Goal: Transaction & Acquisition: Book appointment/travel/reservation

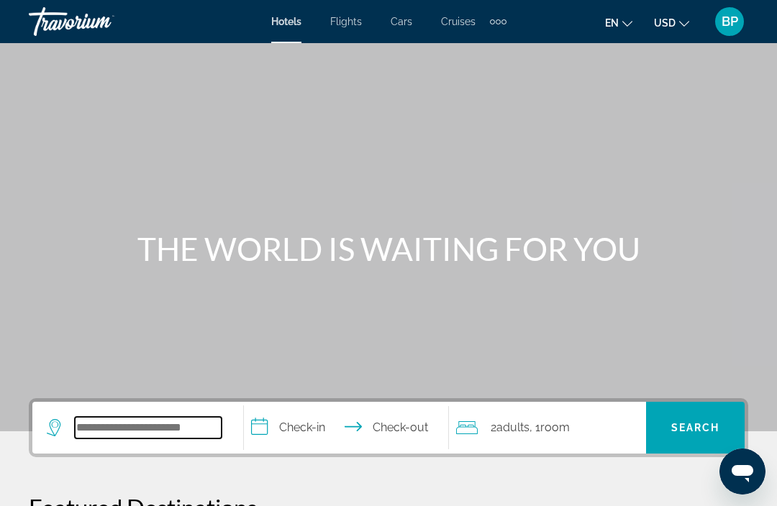
click at [216, 429] on input "Search hotel destination" at bounding box center [148, 428] width 147 height 22
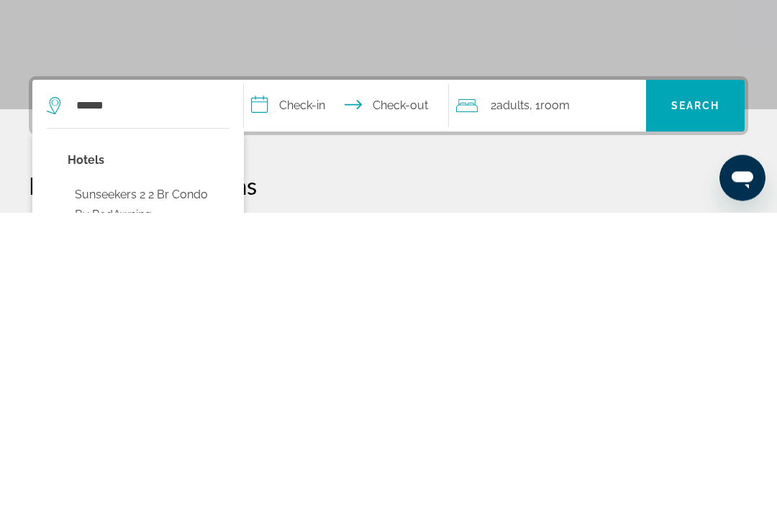
click at [683, 41] on div "Main content" at bounding box center [388, 188] width 777 height 432
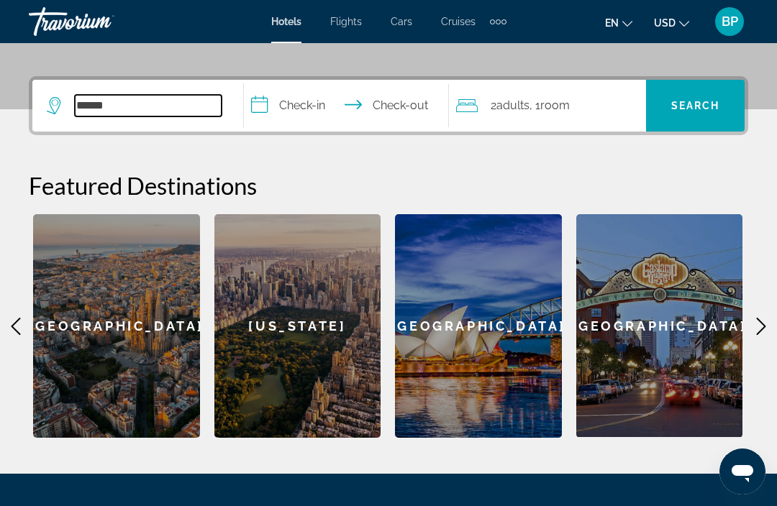
click at [167, 96] on input "******" at bounding box center [148, 106] width 147 height 22
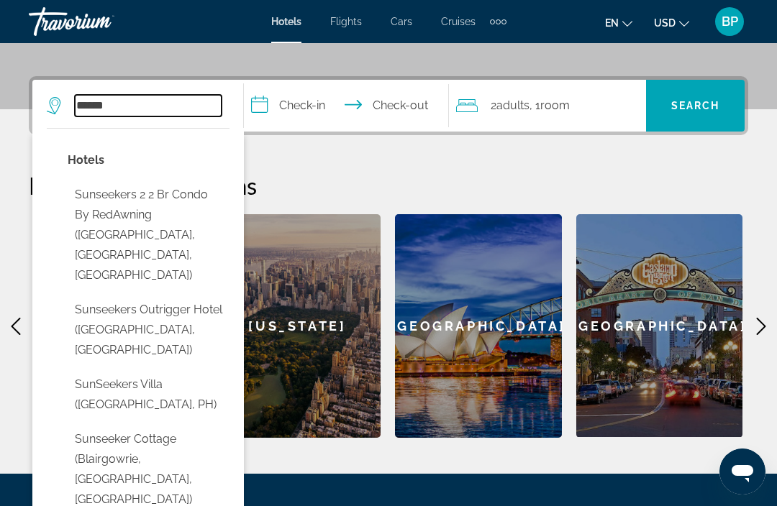
scroll to position [321, 0]
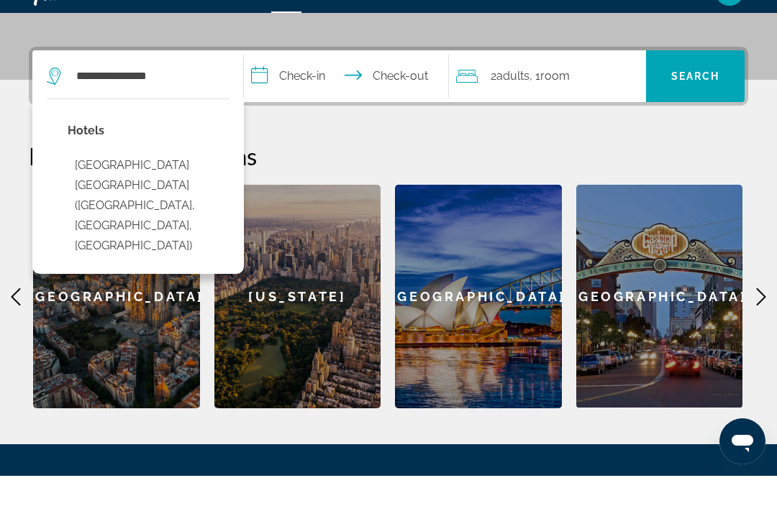
click at [183, 182] on button "[GEOGRAPHIC_DATA] [GEOGRAPHIC_DATA] ([GEOGRAPHIC_DATA], [GEOGRAPHIC_DATA], [GEO…" at bounding box center [149, 236] width 162 height 108
type input "**********"
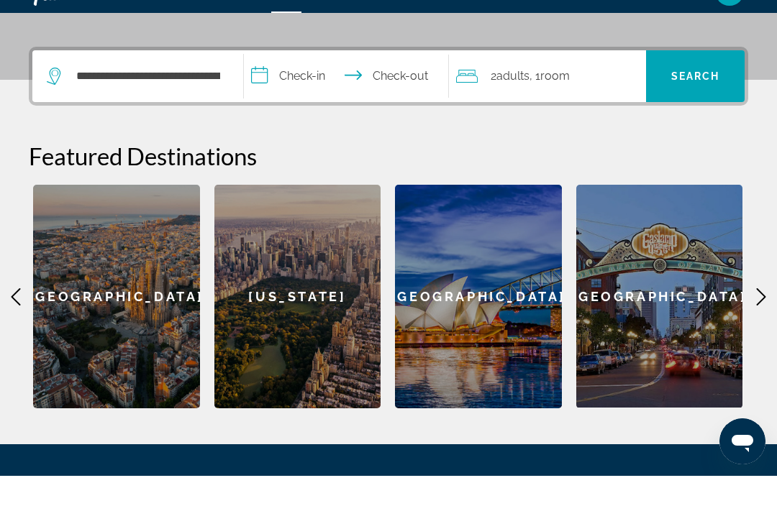
click at [724, 89] on span "Search" at bounding box center [695, 106] width 99 height 35
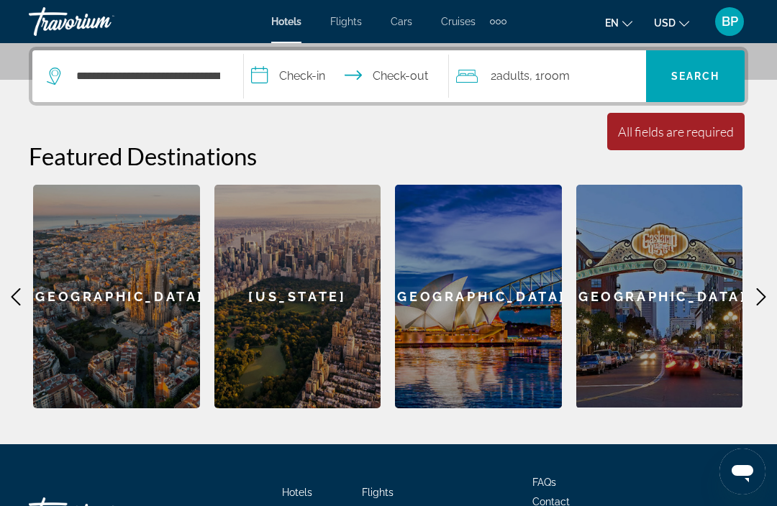
click at [708, 74] on span "Search" at bounding box center [695, 76] width 49 height 12
click at [339, 79] on input "**********" at bounding box center [349, 78] width 210 height 56
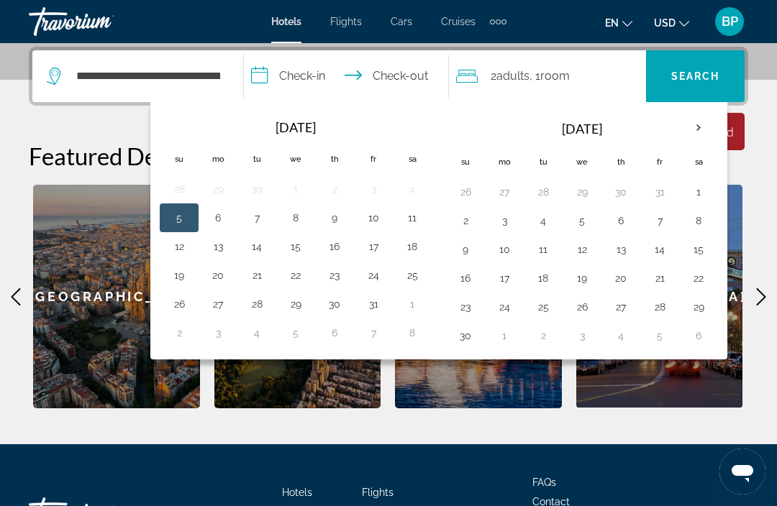
click at [382, 249] on button "17" at bounding box center [373, 247] width 23 height 20
click at [378, 249] on button "17" at bounding box center [373, 247] width 23 height 20
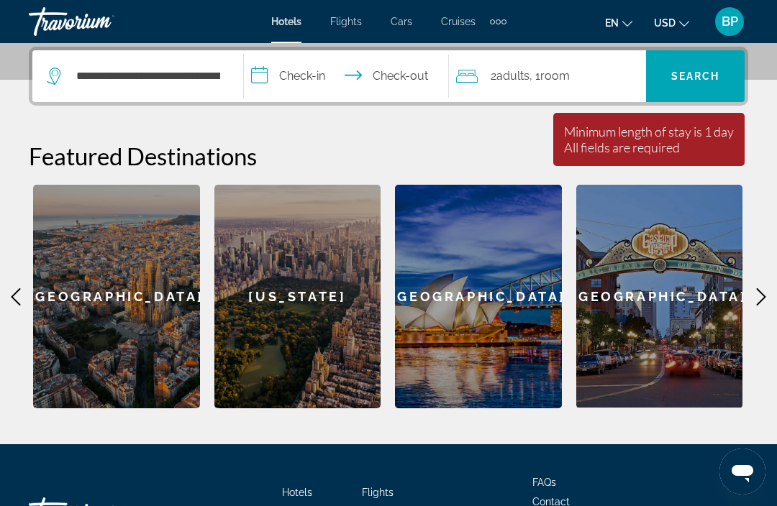
click at [277, 78] on input "**********" at bounding box center [349, 78] width 210 height 56
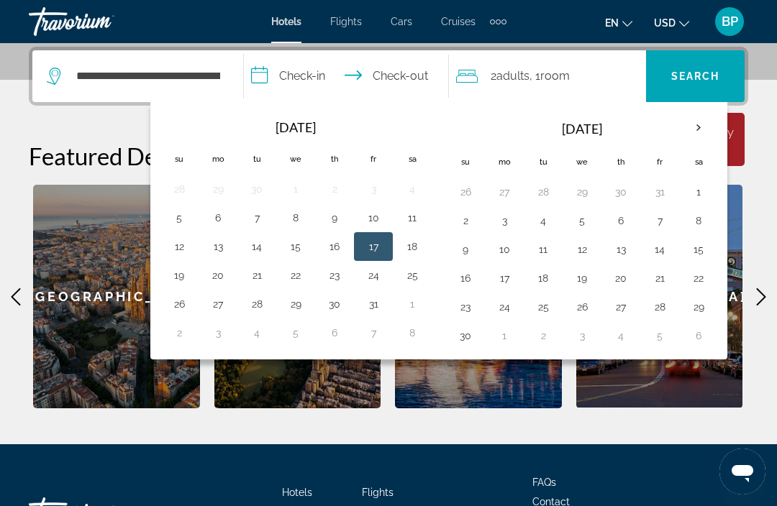
click at [384, 250] on button "17" at bounding box center [373, 247] width 23 height 20
click at [383, 252] on button "17" at bounding box center [373, 247] width 23 height 20
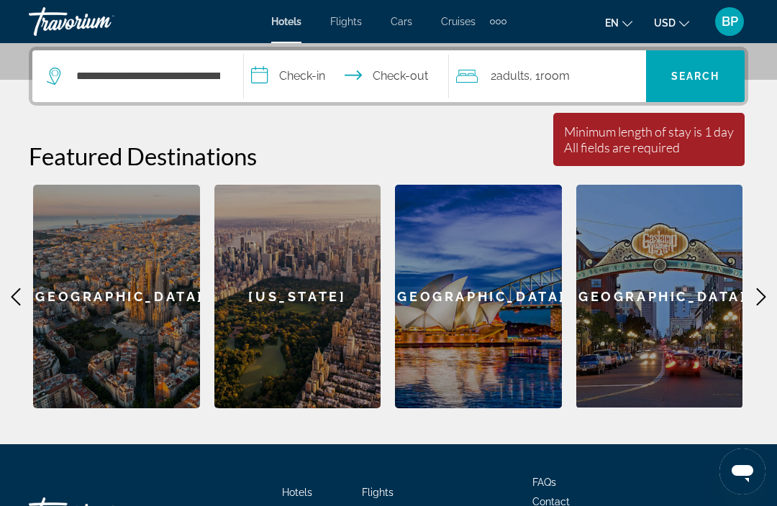
click at [418, 73] on input "**********" at bounding box center [349, 78] width 210 height 56
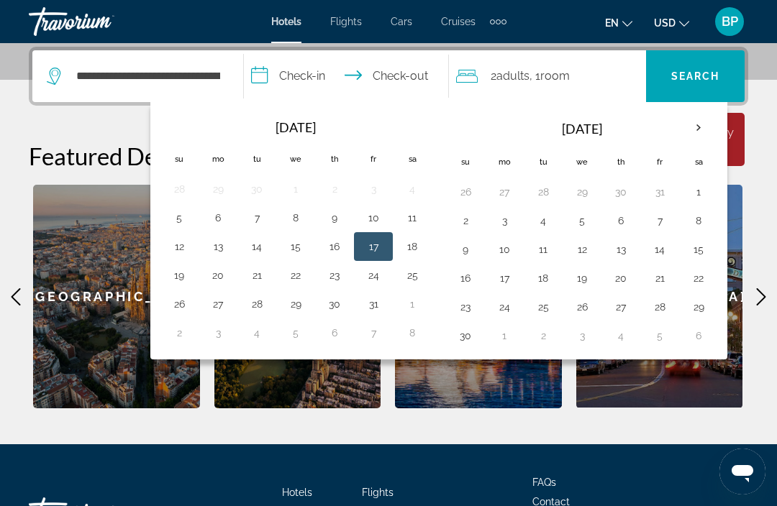
click at [181, 283] on button "19" at bounding box center [179, 275] width 23 height 20
click at [713, 78] on span "Search" at bounding box center [695, 76] width 49 height 12
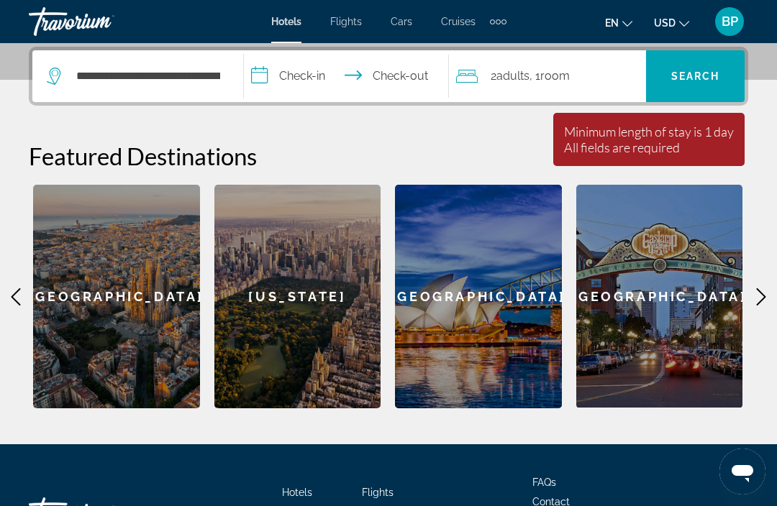
click at [310, 78] on input "**********" at bounding box center [349, 78] width 210 height 56
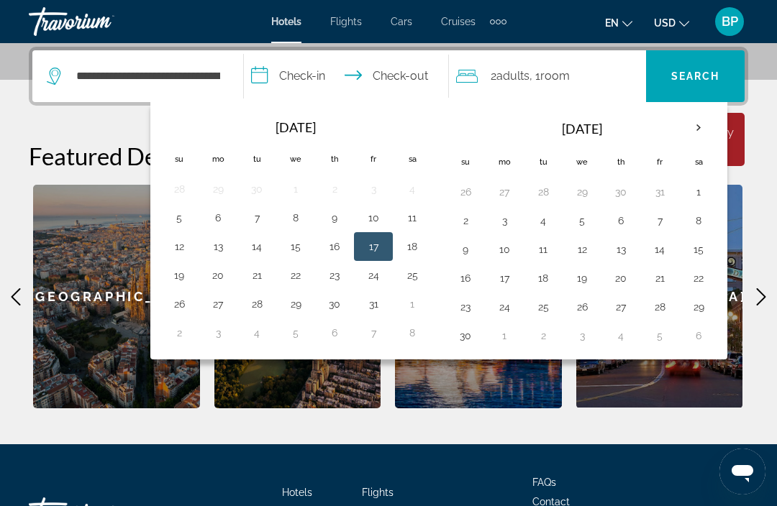
click at [373, 248] on button "17" at bounding box center [373, 247] width 23 height 20
click at [414, 65] on input "**********" at bounding box center [349, 78] width 210 height 56
click at [411, 69] on input "**********" at bounding box center [349, 78] width 210 height 56
click at [174, 283] on button "19" at bounding box center [179, 275] width 23 height 20
type input "**********"
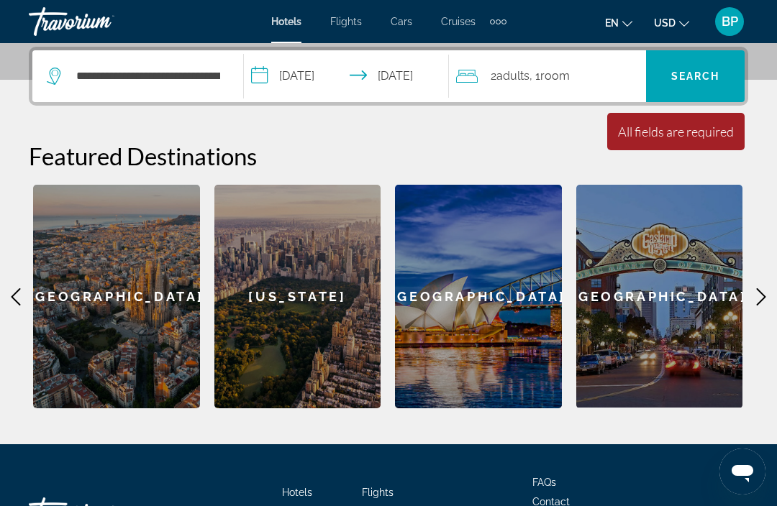
click at [707, 70] on span "Search" at bounding box center [695, 76] width 49 height 12
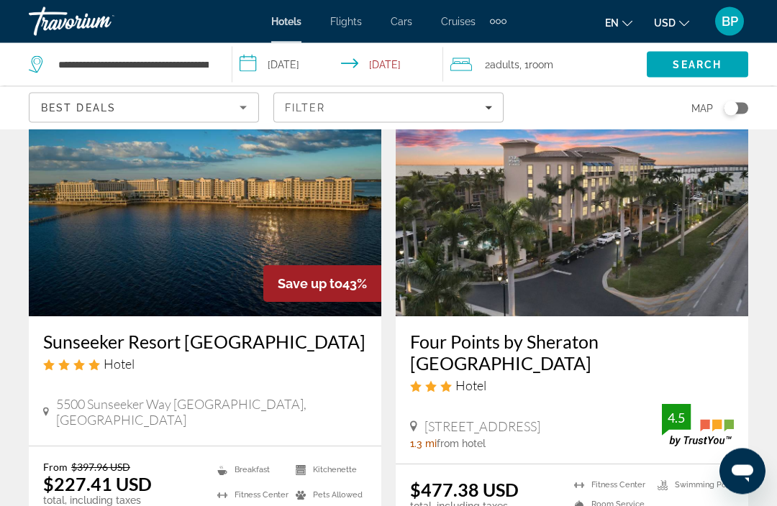
scroll to position [96, 0]
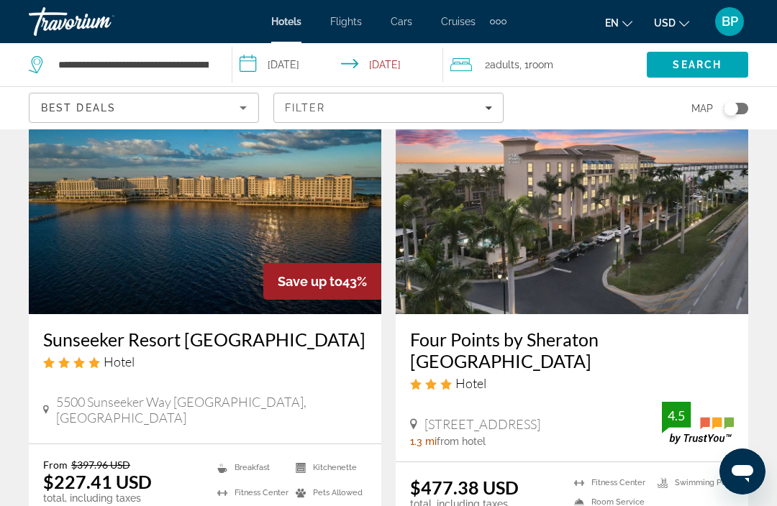
click at [172, 216] on img "Main content" at bounding box center [205, 199] width 352 height 230
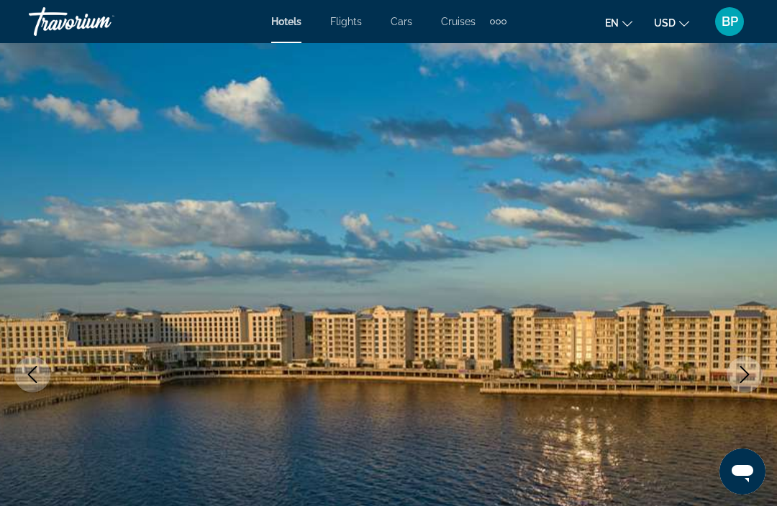
scroll to position [12, 0]
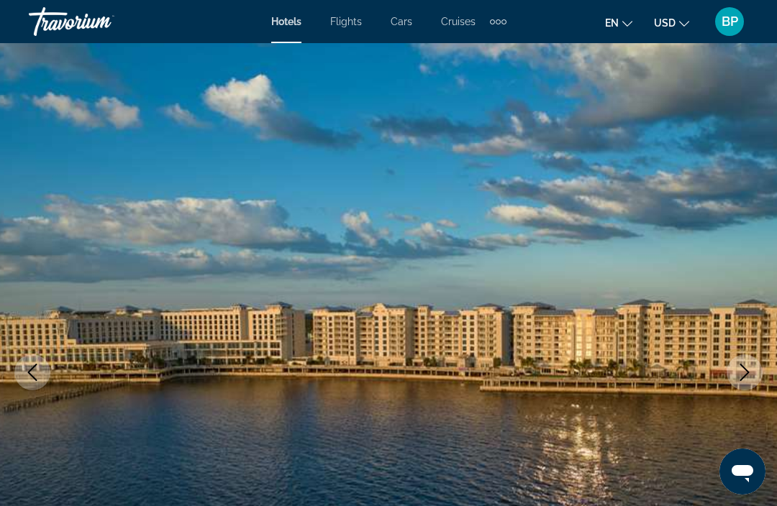
click at [743, 372] on icon "Next image" at bounding box center [744, 372] width 17 height 17
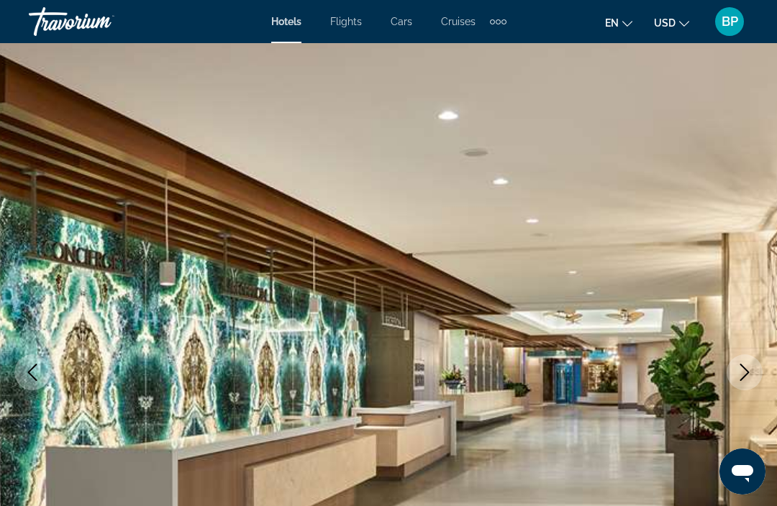
click at [747, 368] on icon "Next image" at bounding box center [744, 372] width 17 height 17
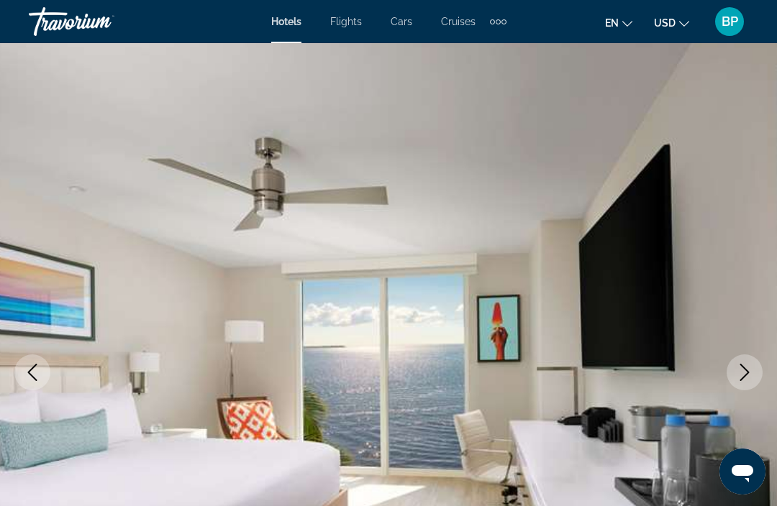
click at [750, 373] on icon "Next image" at bounding box center [744, 372] width 17 height 17
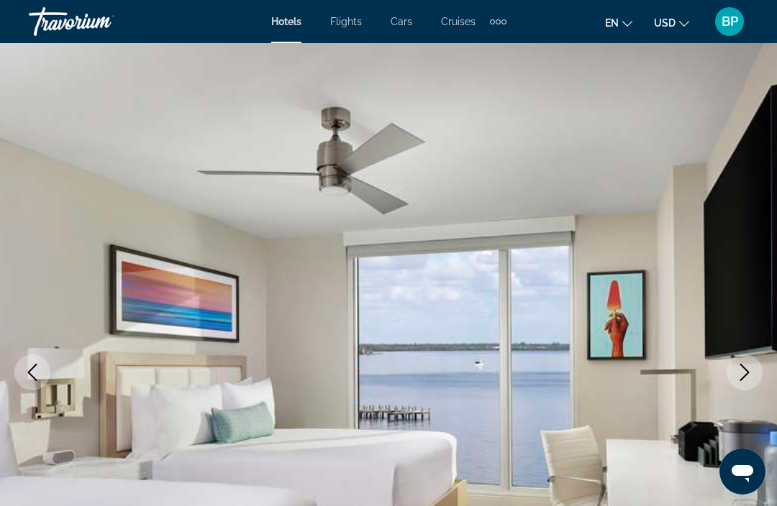
click at [746, 373] on icon "Next image" at bounding box center [744, 372] width 17 height 17
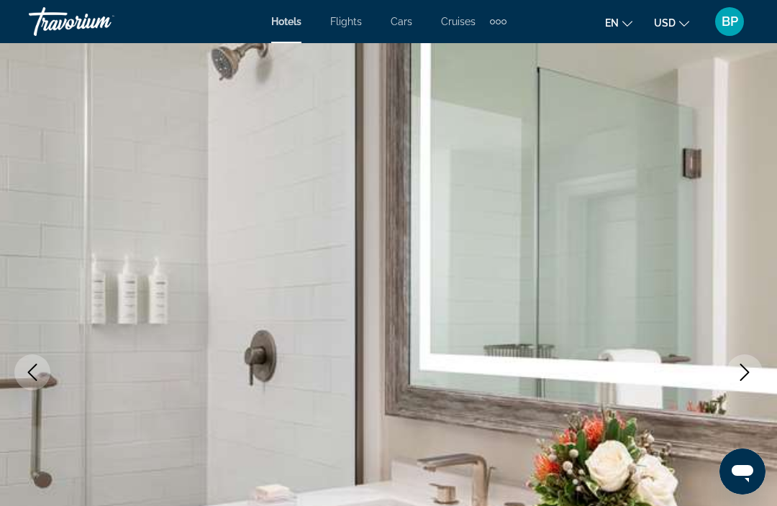
click at [24, 368] on icon "Previous image" at bounding box center [32, 372] width 17 height 17
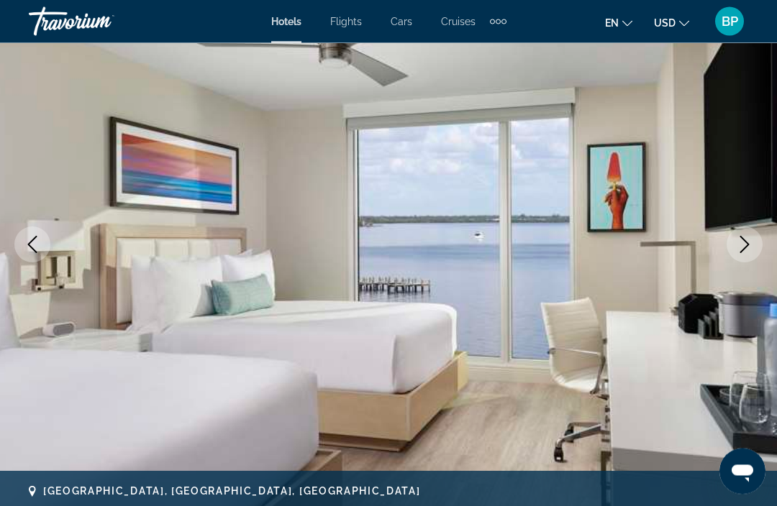
scroll to position [144, 0]
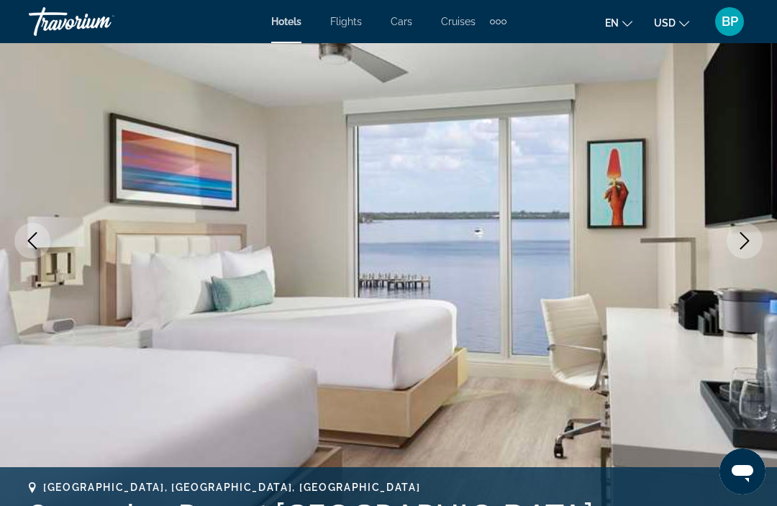
click at [740, 238] on icon "Next image" at bounding box center [744, 240] width 17 height 17
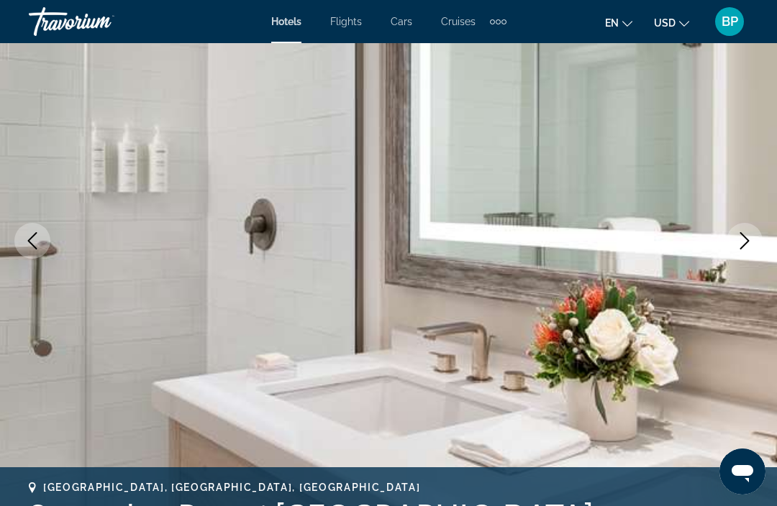
click at [754, 247] on button "Next image" at bounding box center [744, 241] width 36 height 36
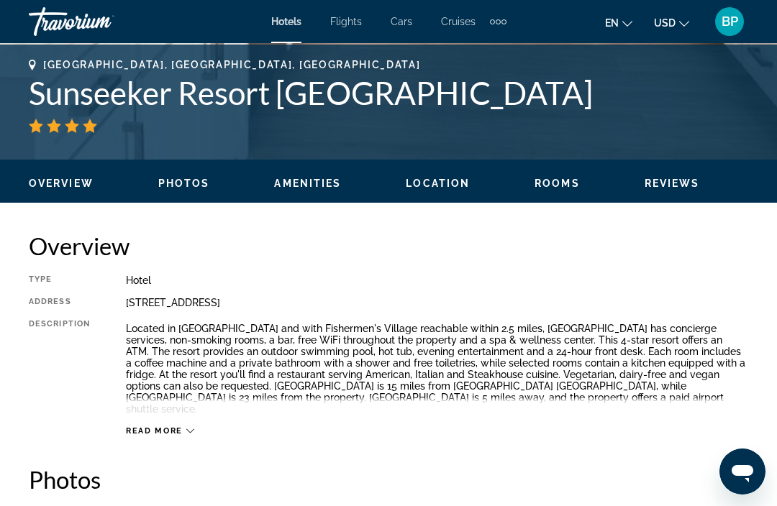
scroll to position [566, 0]
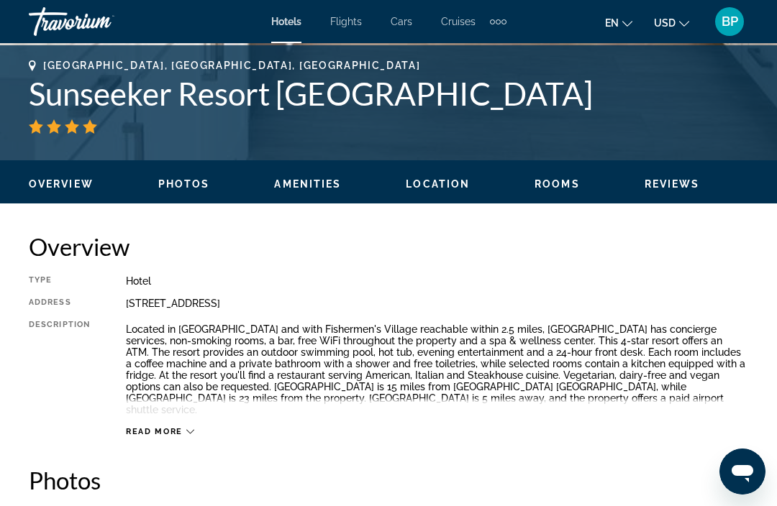
click at [191, 428] on icon "Main content" at bounding box center [190, 432] width 8 height 8
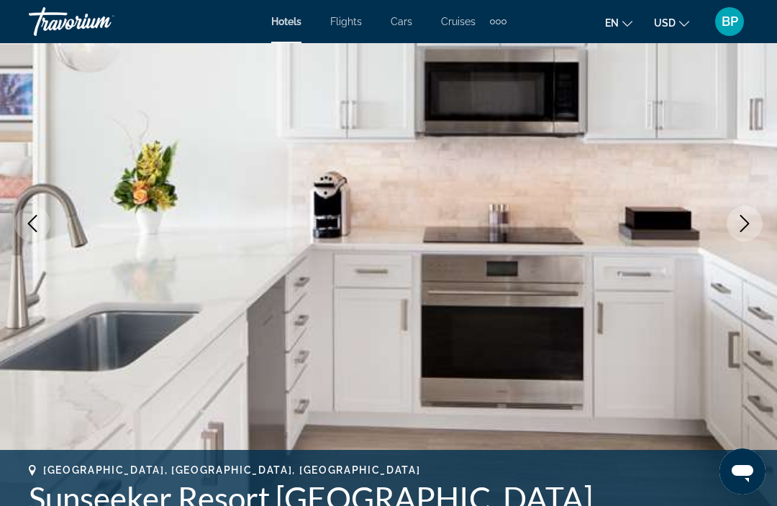
scroll to position [159, 0]
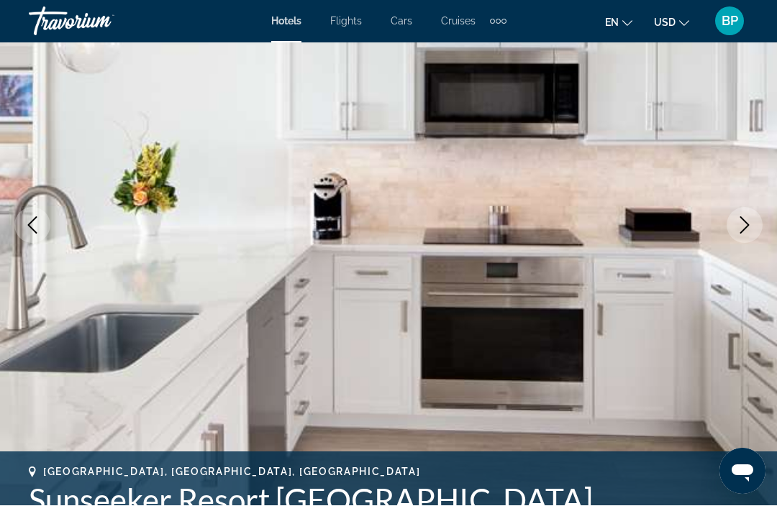
click at [748, 213] on button "Next image" at bounding box center [744, 226] width 36 height 36
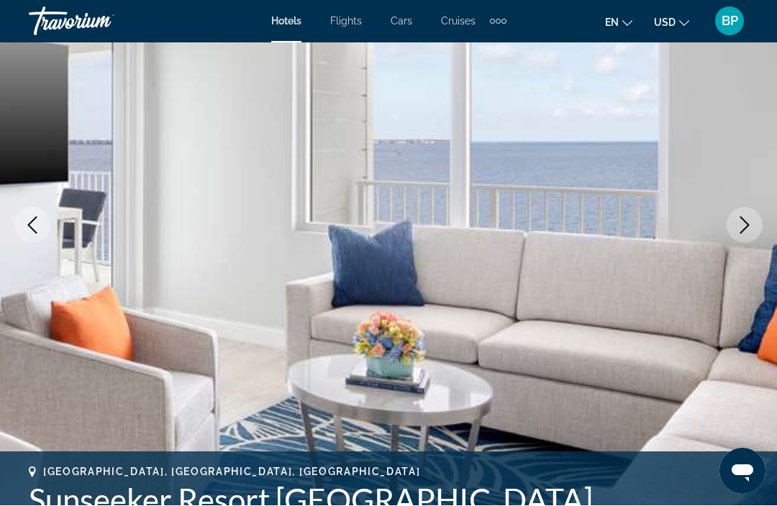
click at [742, 221] on icon "Next image" at bounding box center [744, 225] width 17 height 17
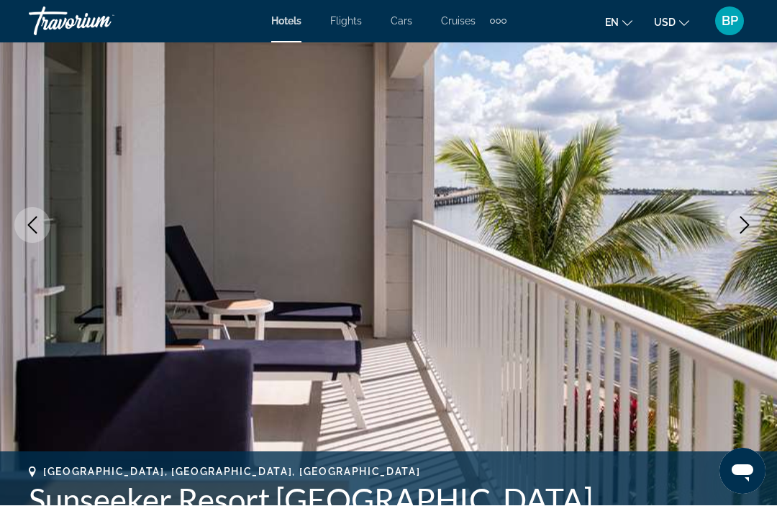
click at [747, 230] on icon "Next image" at bounding box center [744, 225] width 17 height 17
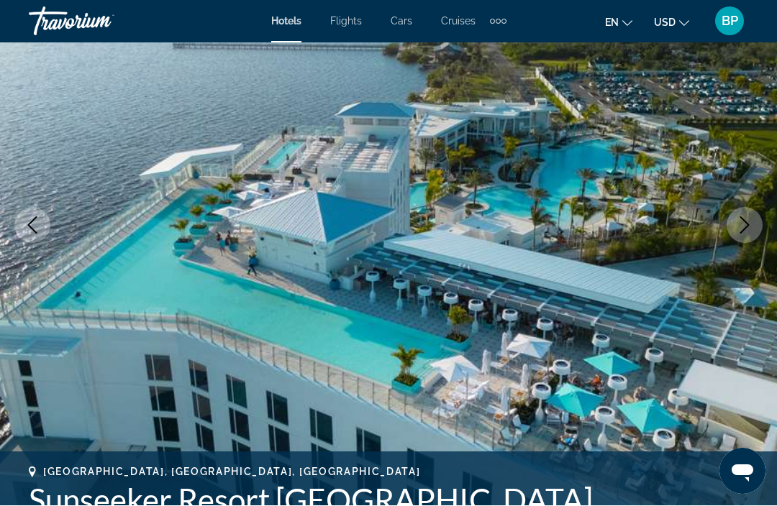
click at [744, 227] on icon "Next image" at bounding box center [744, 225] width 17 height 17
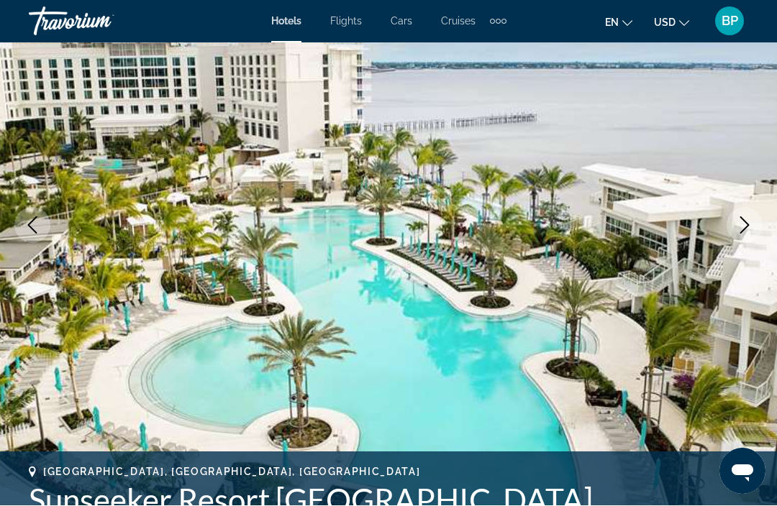
click at [746, 221] on icon "Next image" at bounding box center [744, 225] width 17 height 17
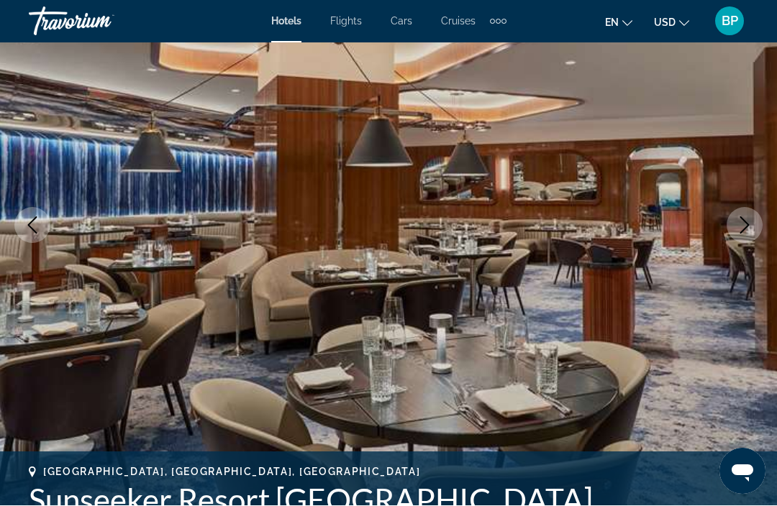
click at [739, 240] on button "Next image" at bounding box center [744, 226] width 36 height 36
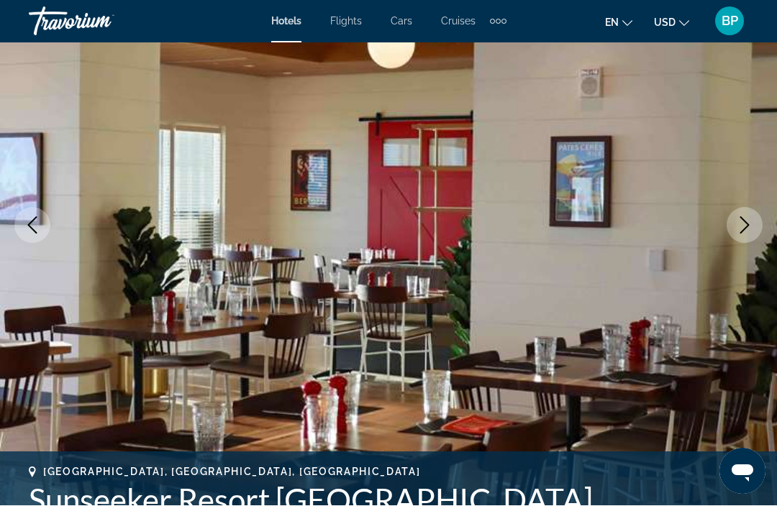
click at [749, 219] on icon "Next image" at bounding box center [744, 225] width 17 height 17
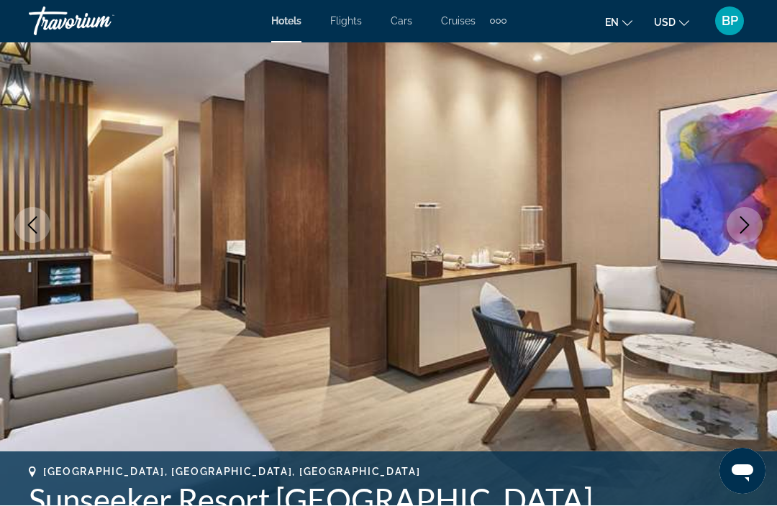
click at [749, 223] on icon "Next image" at bounding box center [744, 225] width 17 height 17
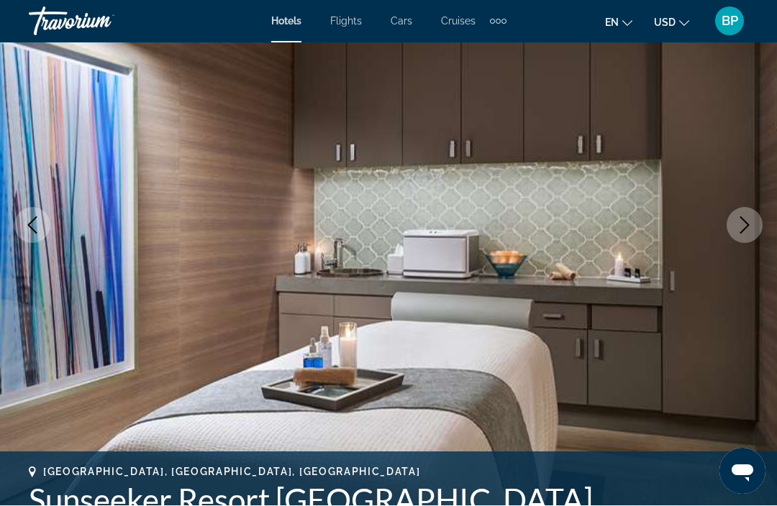
click at [736, 219] on icon "Next image" at bounding box center [744, 225] width 17 height 17
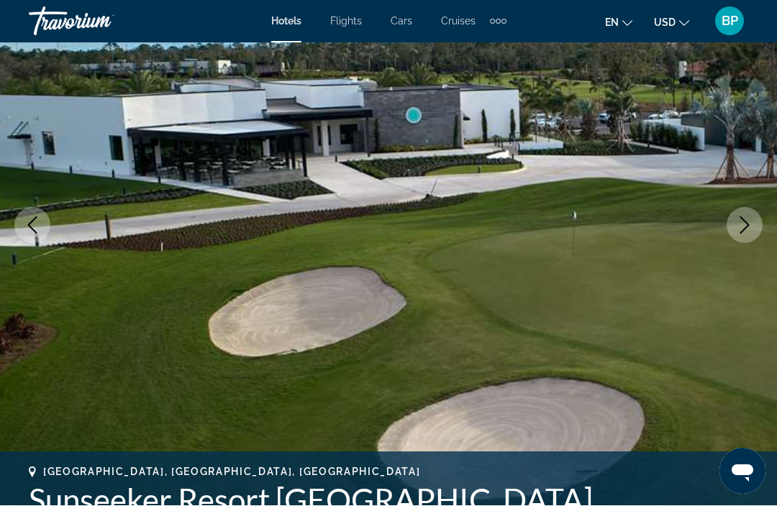
click at [752, 212] on button "Next image" at bounding box center [744, 226] width 36 height 36
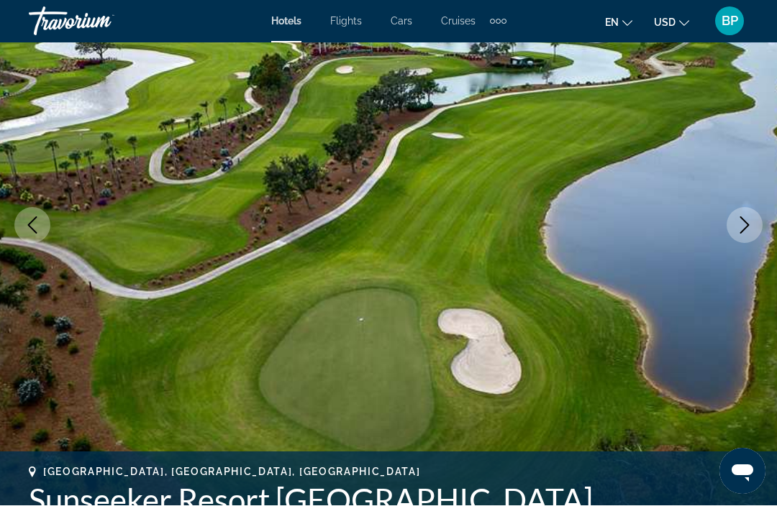
click at [749, 220] on icon "Next image" at bounding box center [744, 225] width 17 height 17
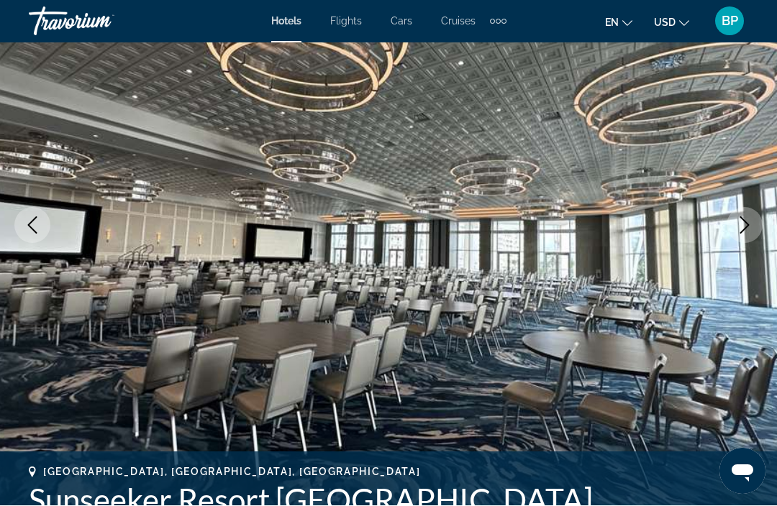
click at [749, 218] on icon "Next image" at bounding box center [744, 225] width 17 height 17
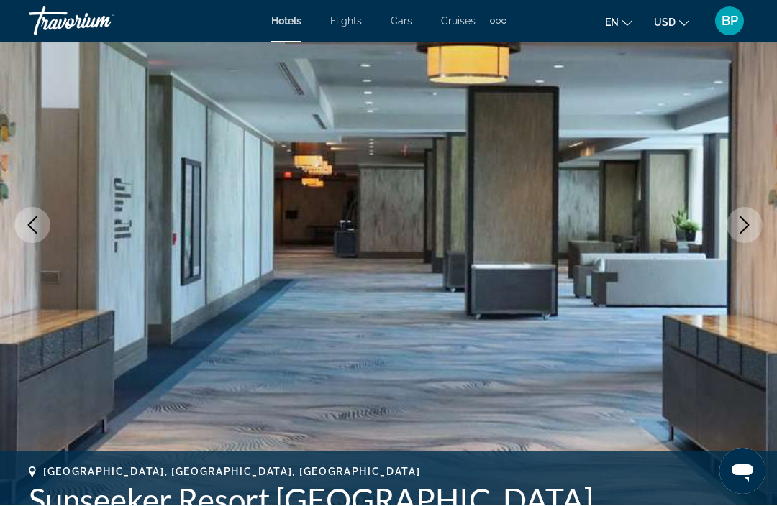
click at [739, 217] on icon "Next image" at bounding box center [744, 225] width 17 height 17
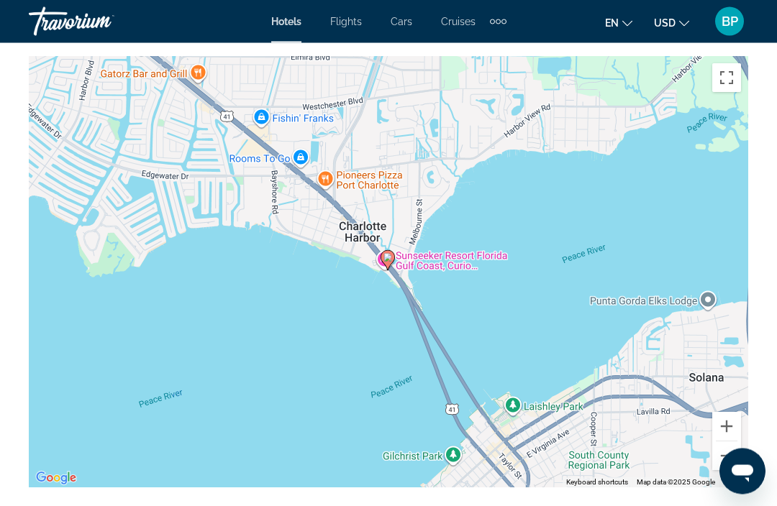
scroll to position [1633, 0]
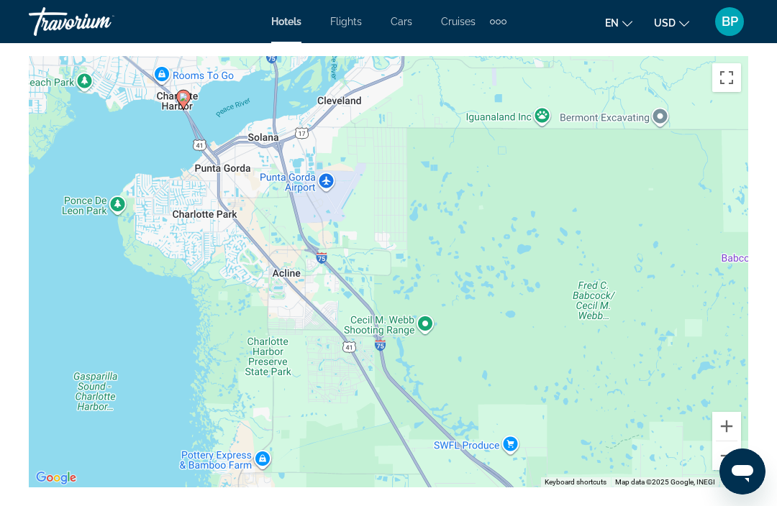
click at [722, 447] on button "Zoom out" at bounding box center [726, 456] width 29 height 29
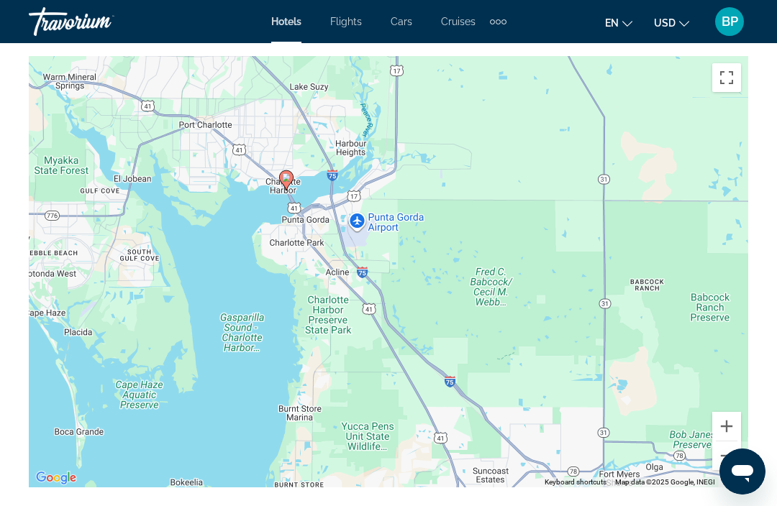
click at [731, 446] on button "Zoom out" at bounding box center [726, 456] width 29 height 29
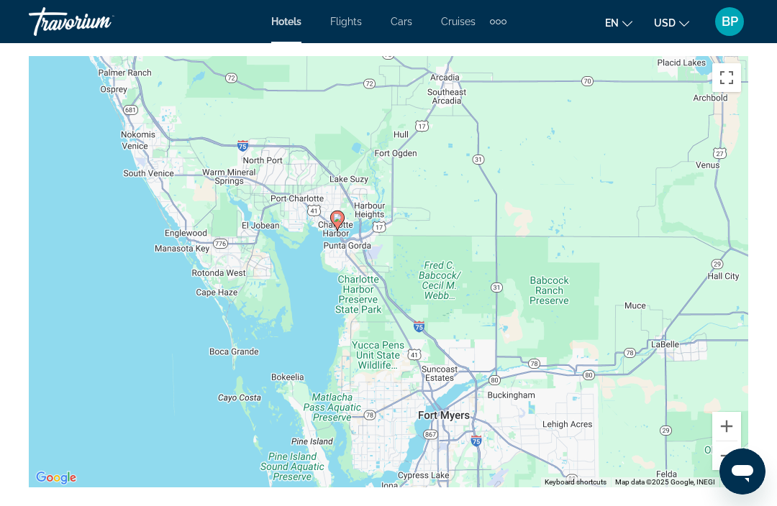
click at [729, 452] on button "Zoom out" at bounding box center [726, 456] width 29 height 29
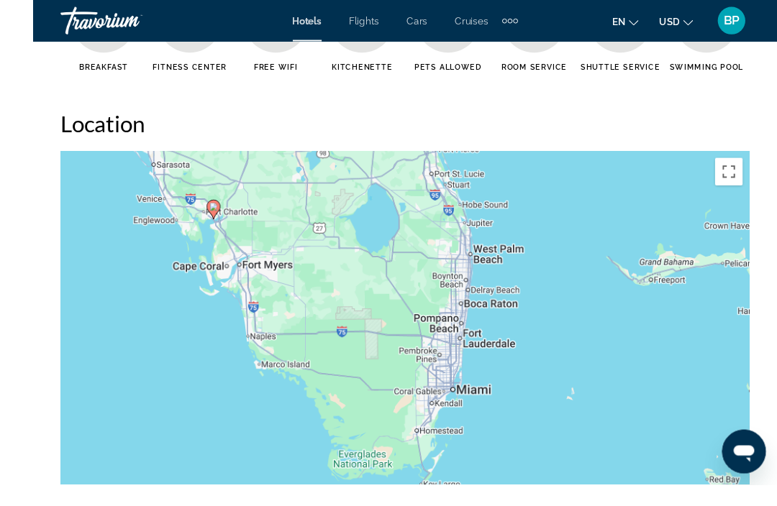
scroll to position [1581, 0]
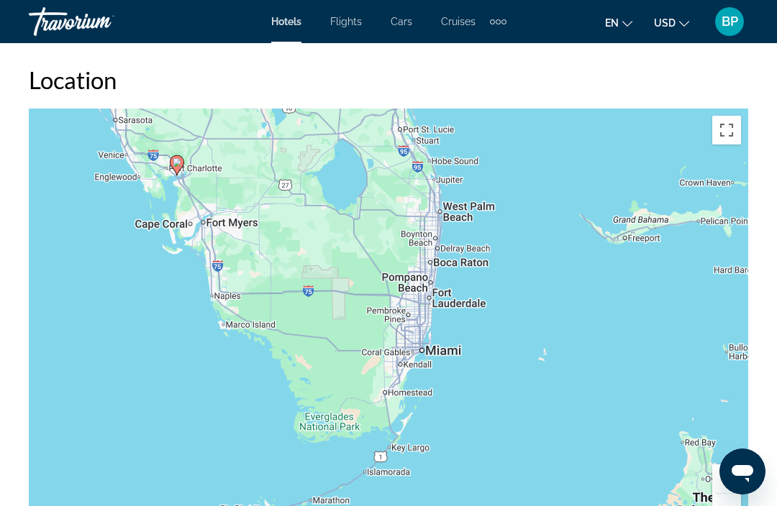
click at [716, 500] on button "Zoom out" at bounding box center [726, 508] width 29 height 29
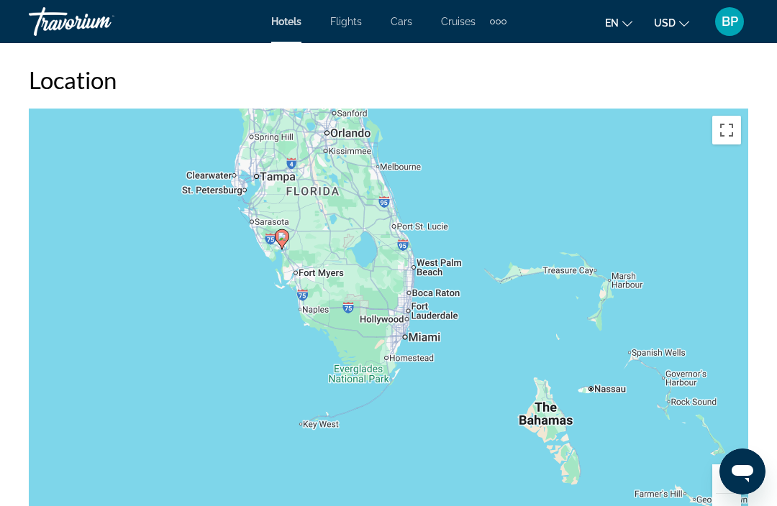
click at [719, 494] on button "Zoom out" at bounding box center [726, 508] width 29 height 29
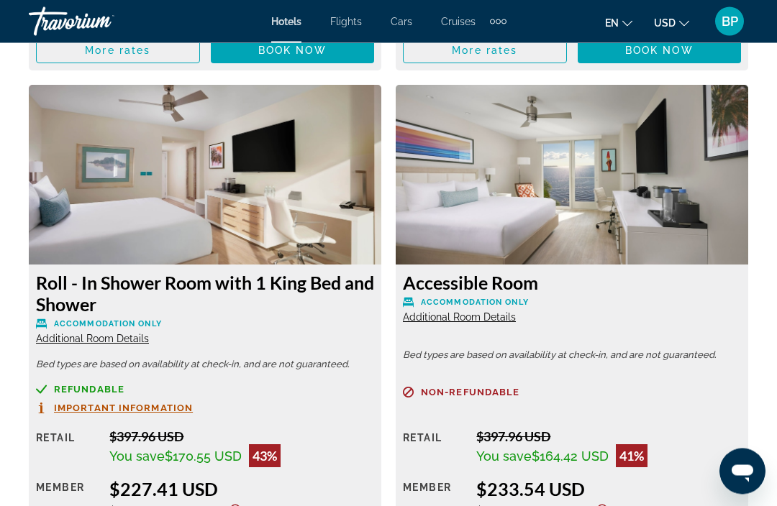
scroll to position [2703, 0]
click at [685, 405] on div "Main content" at bounding box center [572, 409] width 338 height 9
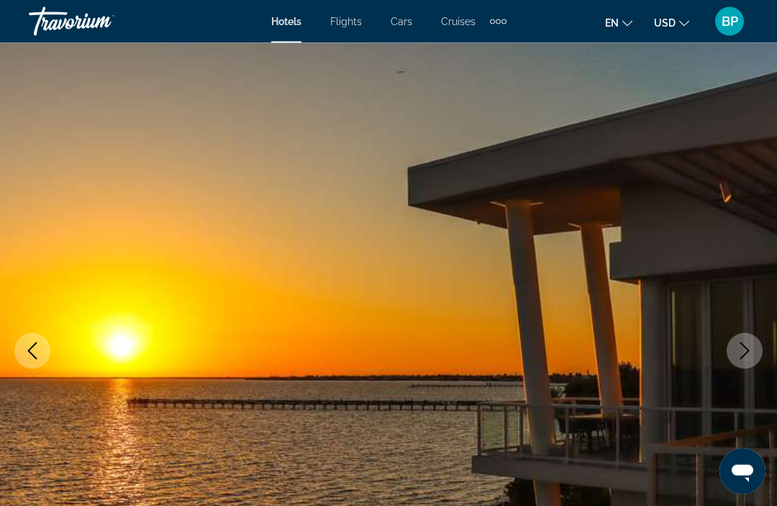
scroll to position [0, 0]
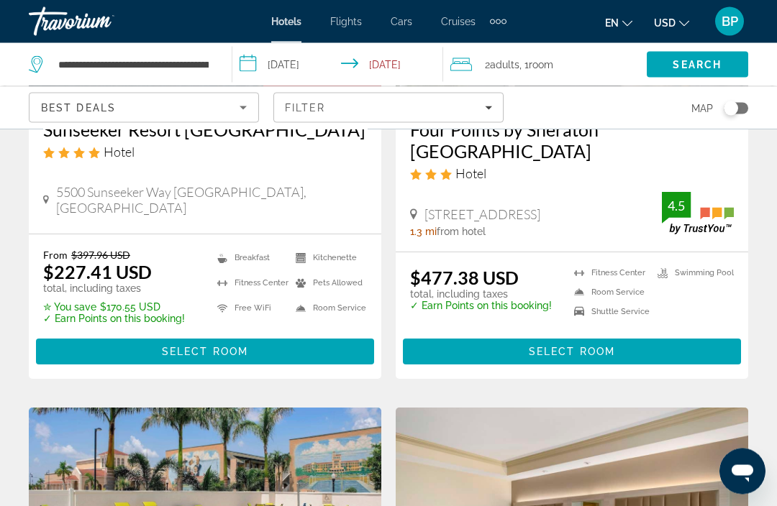
scroll to position [306, 0]
click at [337, 256] on li "Kitchenette" at bounding box center [327, 258] width 78 height 18
click at [241, 355] on span "Select Room" at bounding box center [205, 352] width 86 height 12
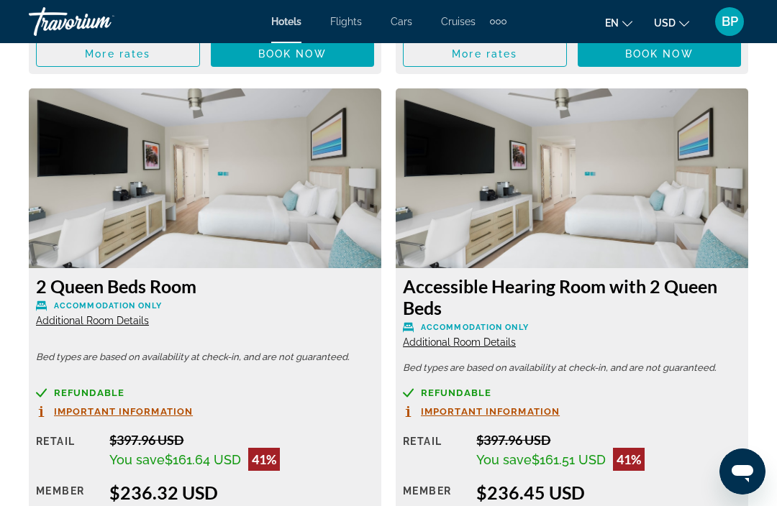
scroll to position [3223, 0]
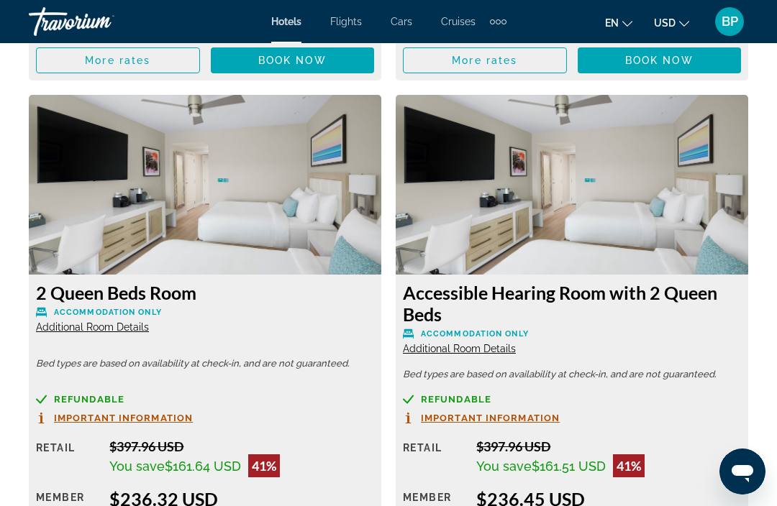
click at [127, 321] on span "Additional Room Details" at bounding box center [92, 327] width 113 height 12
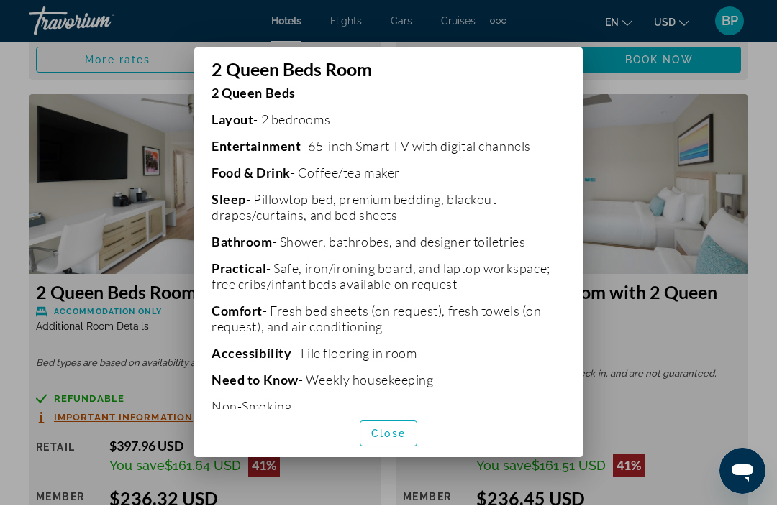
scroll to position [263, 0]
click at [414, 441] on span "button" at bounding box center [388, 434] width 56 height 35
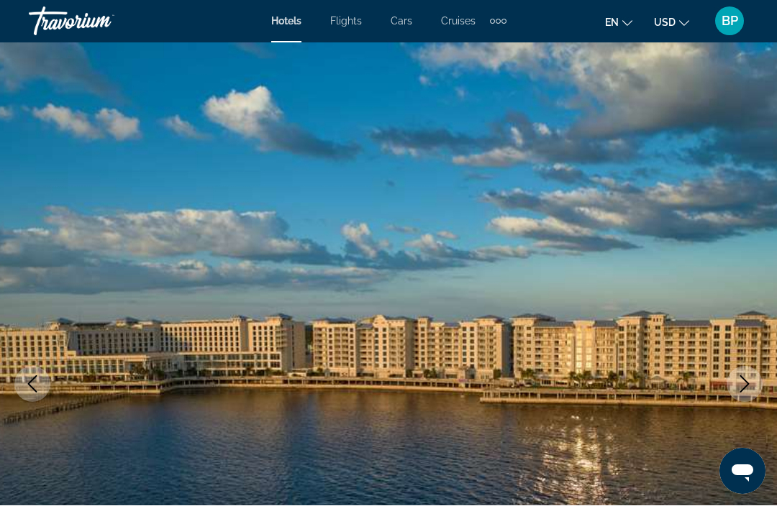
scroll to position [3223, 0]
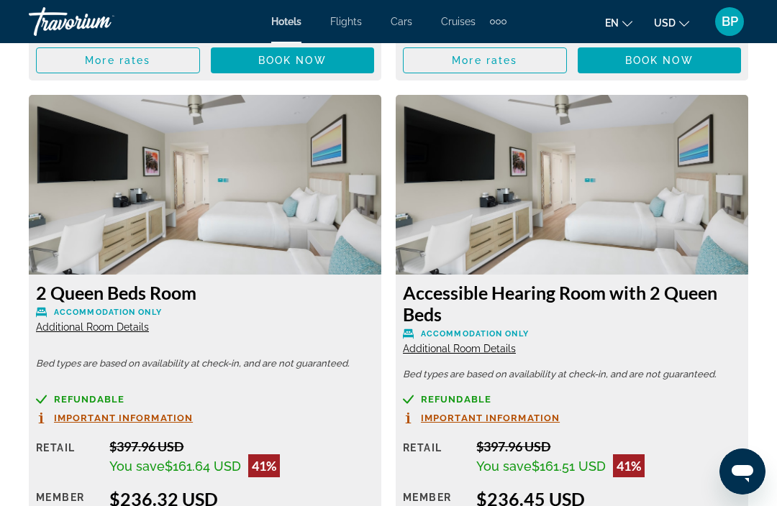
click at [140, 308] on span "Accommodation Only" at bounding box center [108, 312] width 108 height 9
click at [173, 414] on span "Important Information" at bounding box center [123, 418] width 139 height 9
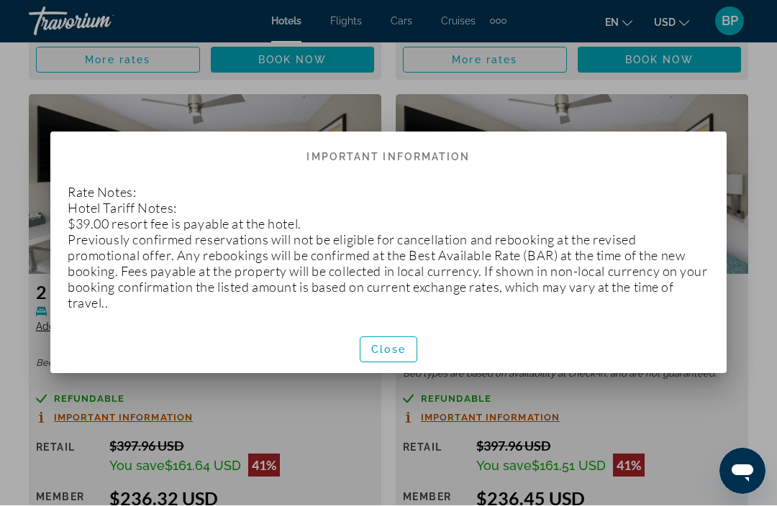
click at [403, 350] on span "Close" at bounding box center [388, 351] width 35 height 12
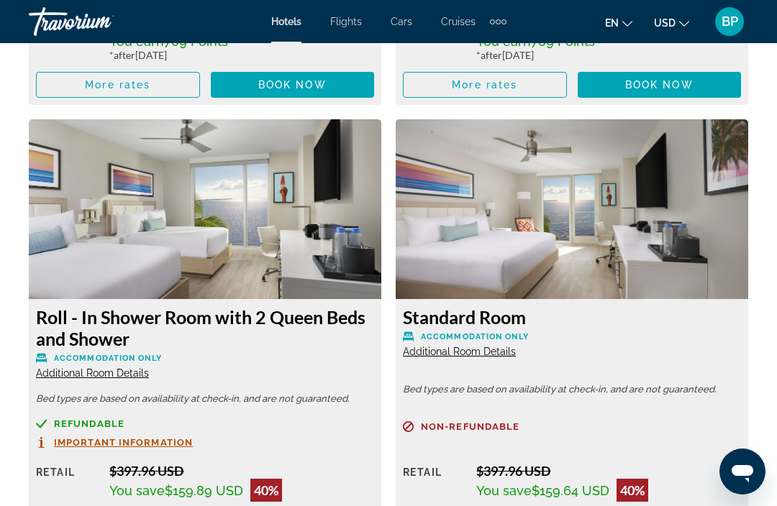
scroll to position [3742, 0]
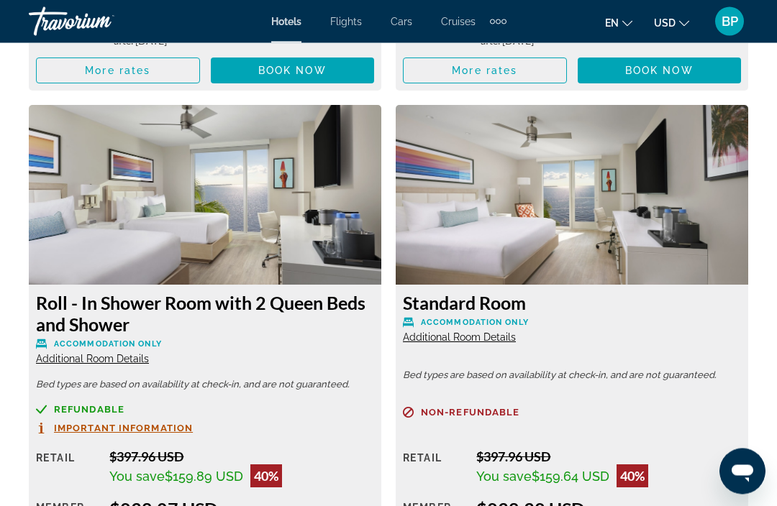
click at [129, 354] on span "Additional Room Details" at bounding box center [92, 360] width 113 height 12
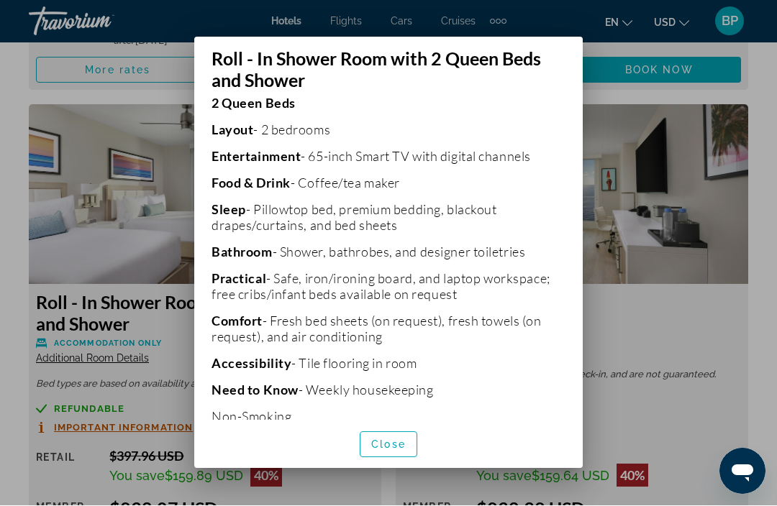
scroll to position [273, 0]
click at [415, 457] on span "button" at bounding box center [388, 445] width 56 height 35
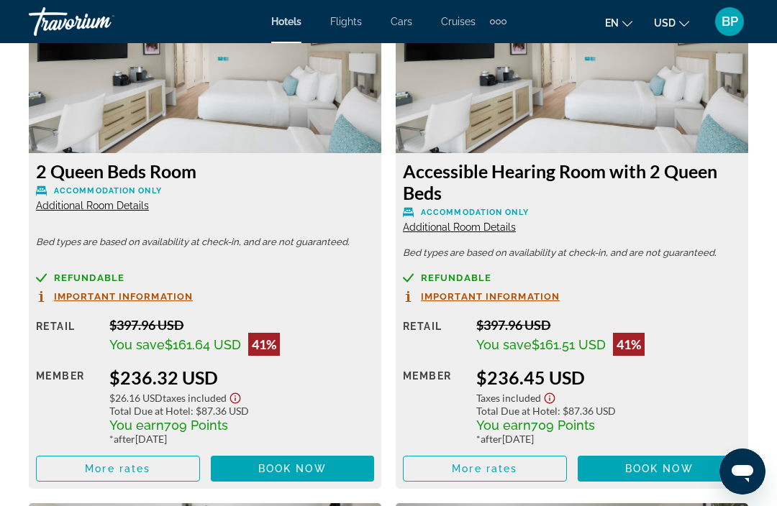
scroll to position [3344, 0]
click at [163, 293] on span "Important Information" at bounding box center [123, 297] width 139 height 9
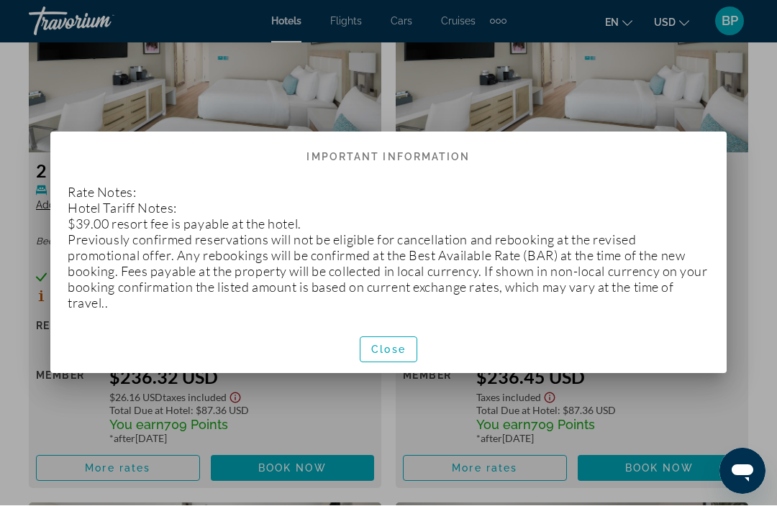
click at [397, 352] on span "Close" at bounding box center [388, 351] width 35 height 12
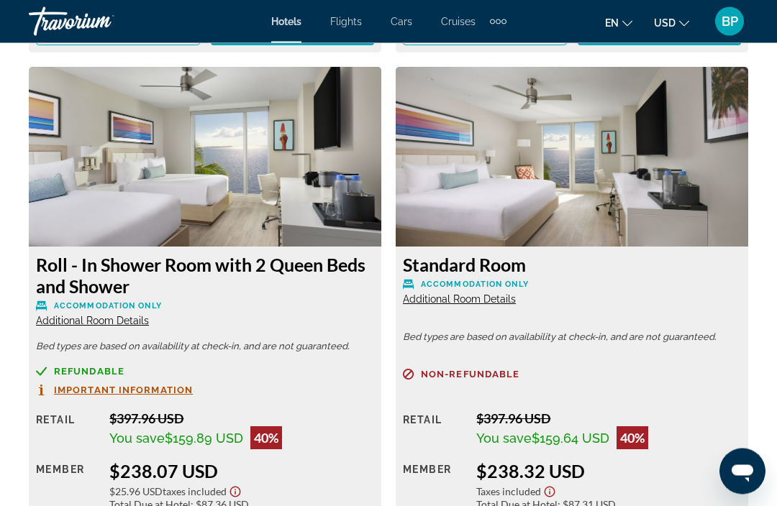
scroll to position [3781, 0]
click at [474, 293] on span "Additional Room Details" at bounding box center [459, 299] width 113 height 12
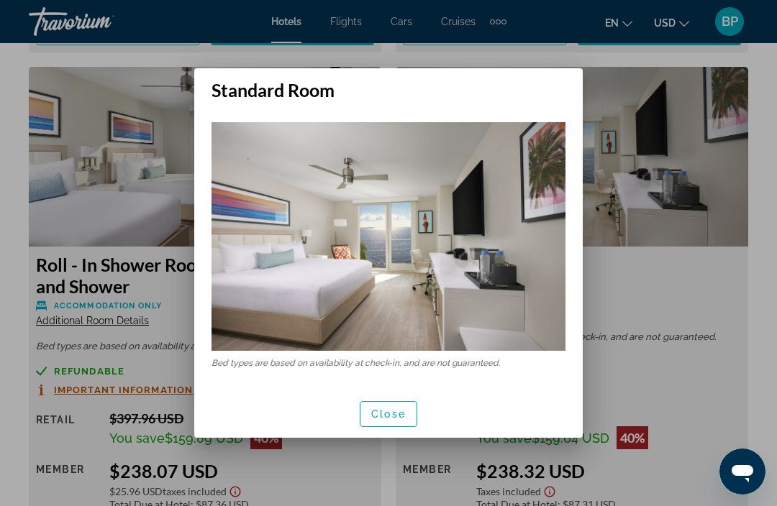
scroll to position [0, 0]
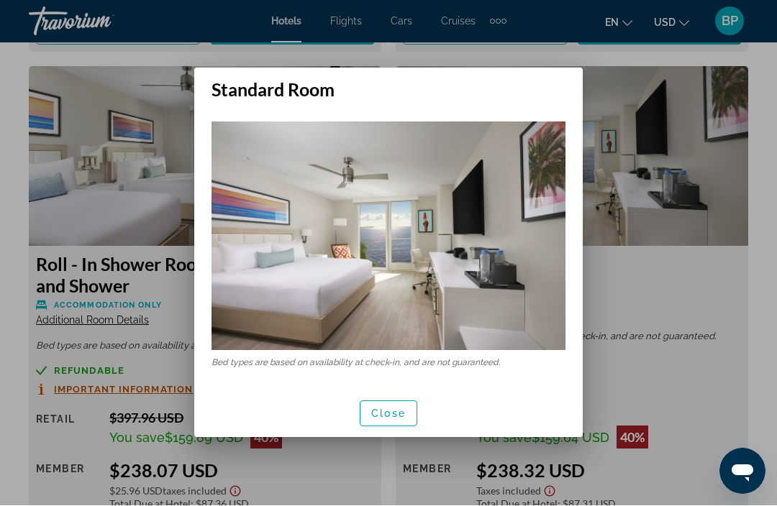
click at [669, 253] on div at bounding box center [388, 253] width 777 height 506
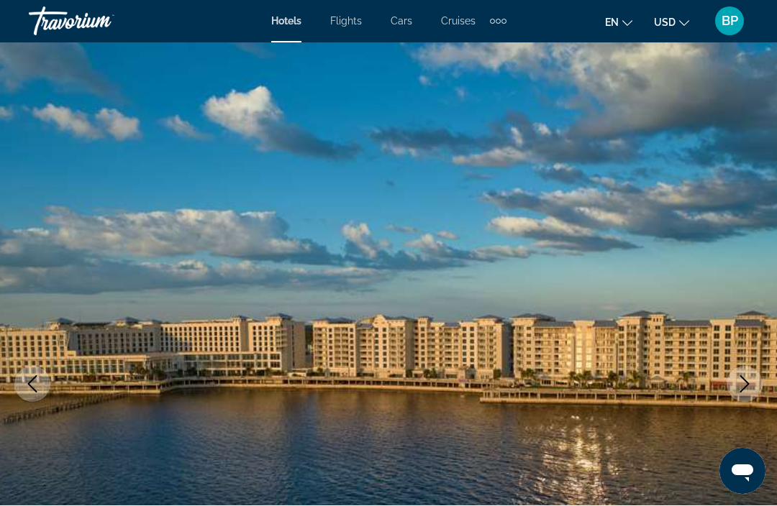
scroll to position [3781, 0]
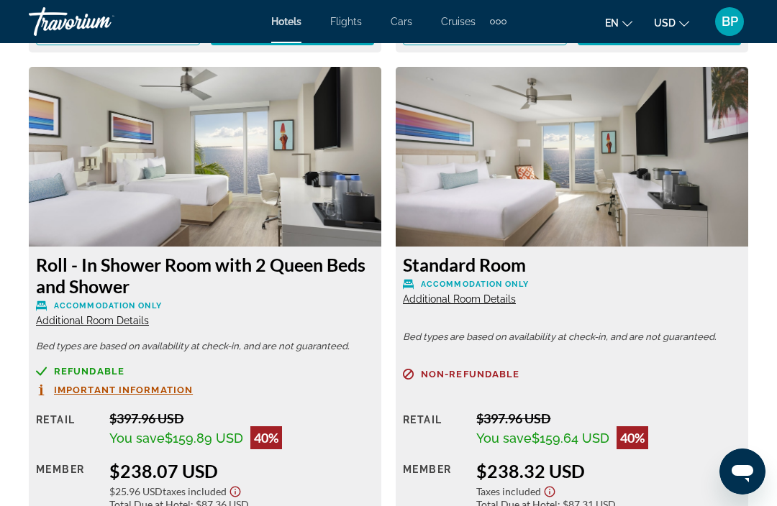
click at [116, 315] on span "Additional Room Details" at bounding box center [92, 321] width 113 height 12
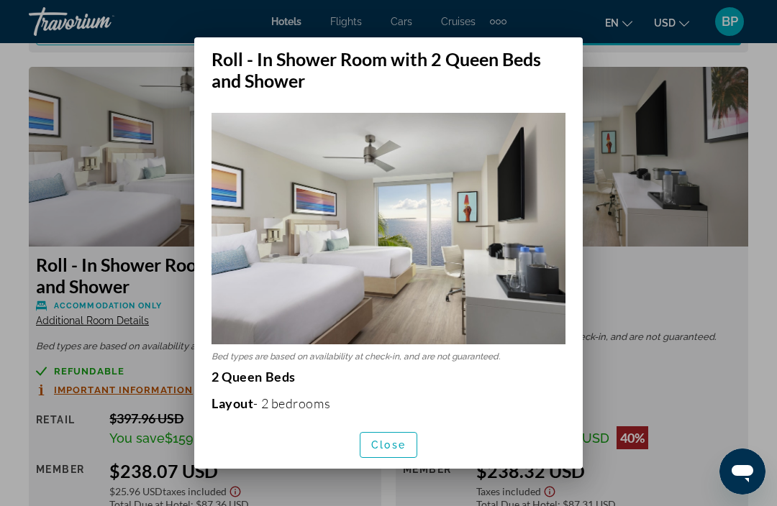
scroll to position [0, 0]
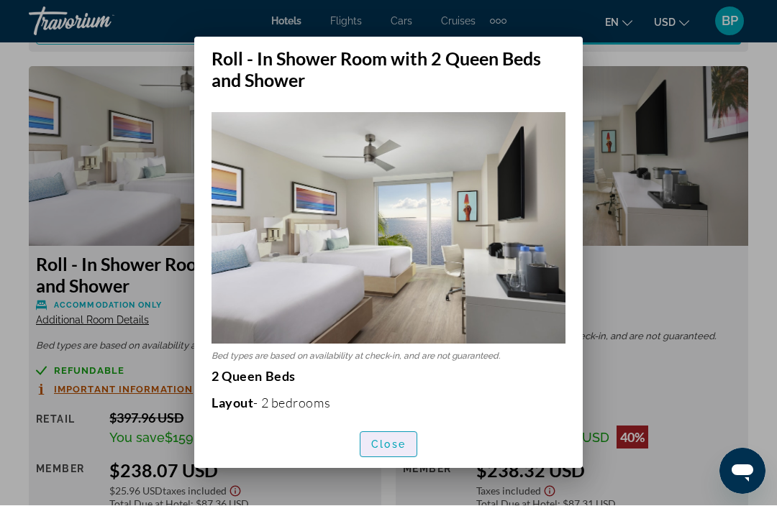
click at [381, 451] on span "Close" at bounding box center [388, 445] width 35 height 12
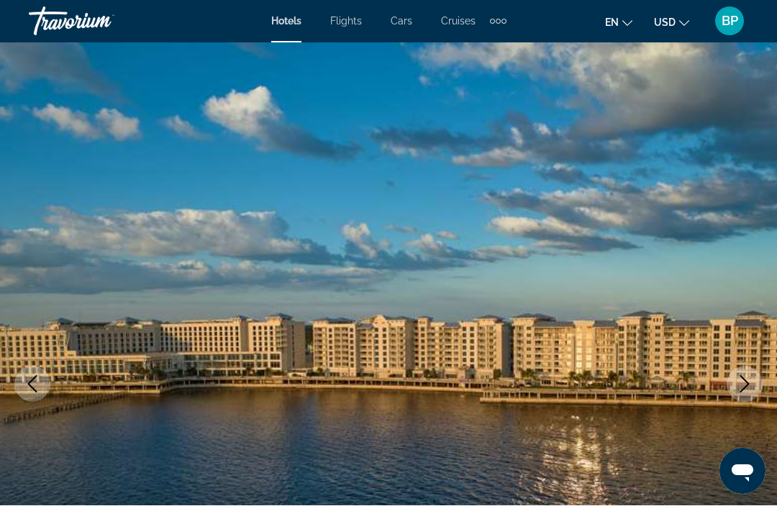
scroll to position [3781, 0]
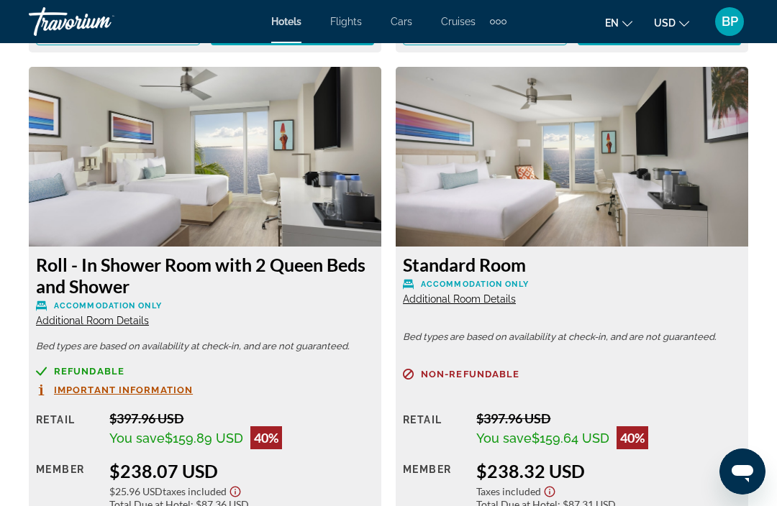
click at [134, 315] on span "Additional Room Details" at bounding box center [92, 321] width 113 height 12
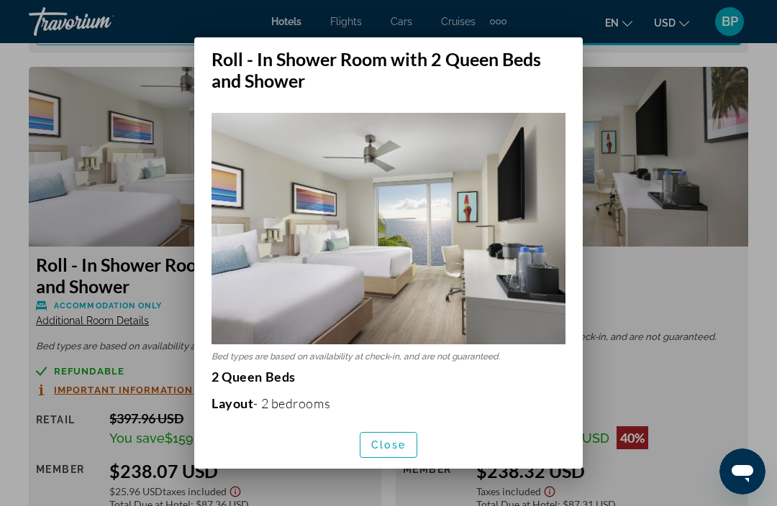
scroll to position [0, 0]
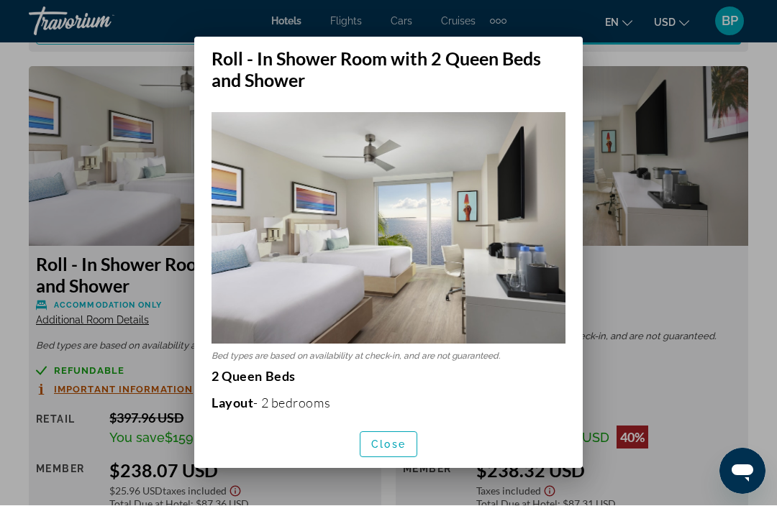
click at [391, 451] on span "Close" at bounding box center [388, 445] width 35 height 12
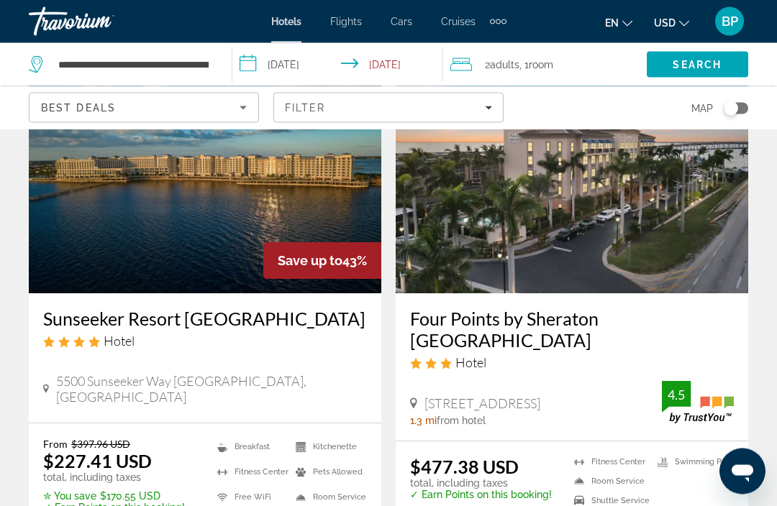
scroll to position [117, 0]
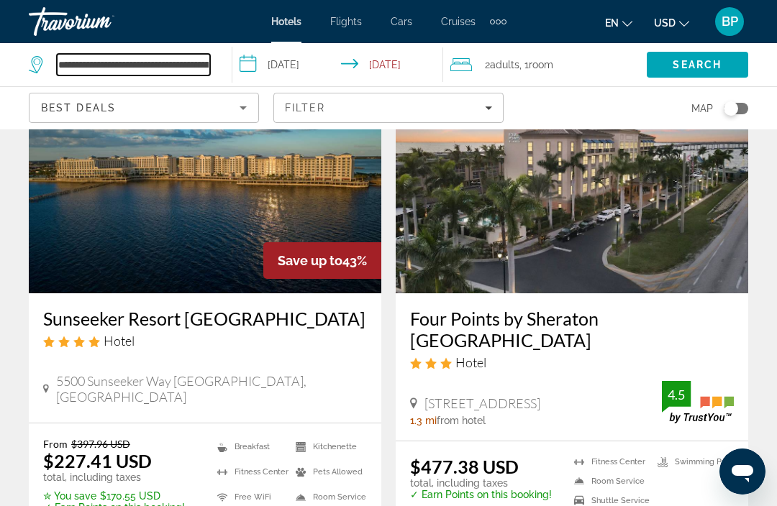
click at [208, 54] on input "**********" at bounding box center [133, 65] width 153 height 22
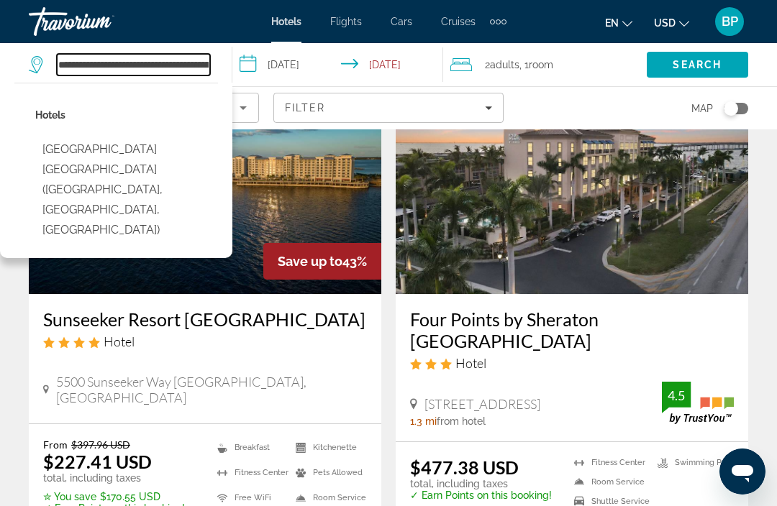
click at [204, 67] on input "**********" at bounding box center [133, 65] width 153 height 22
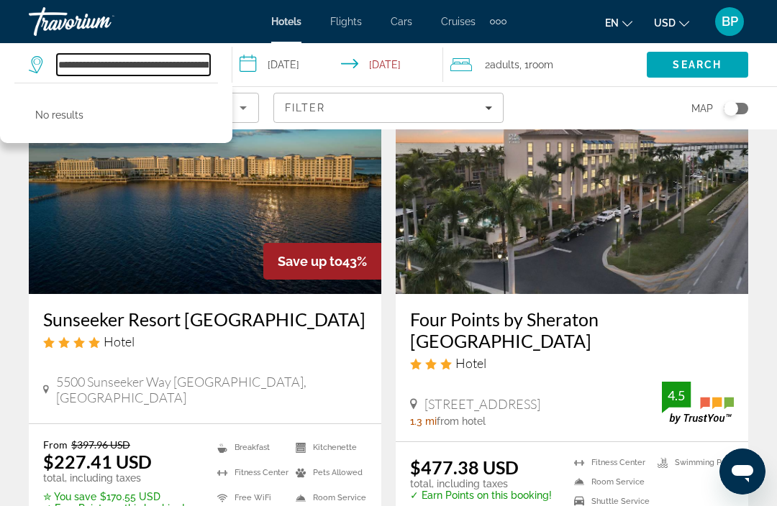
click at [196, 63] on input "**********" at bounding box center [133, 65] width 153 height 22
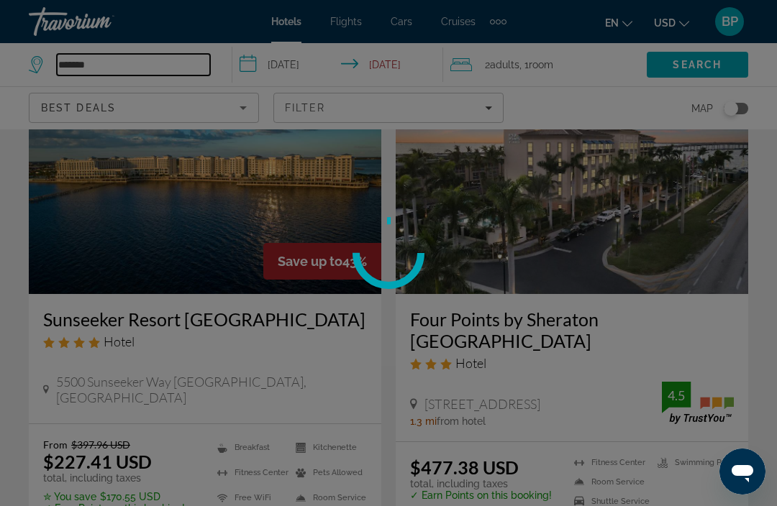
click at [149, 55] on input "*******" at bounding box center [133, 65] width 153 height 22
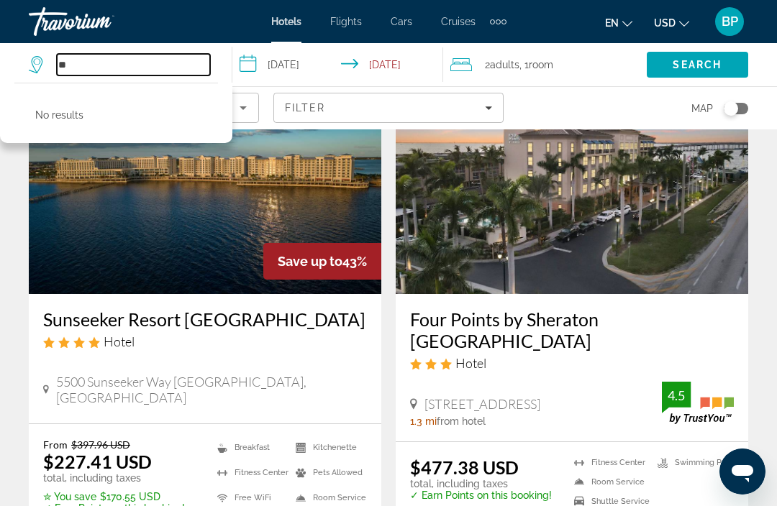
type input "*"
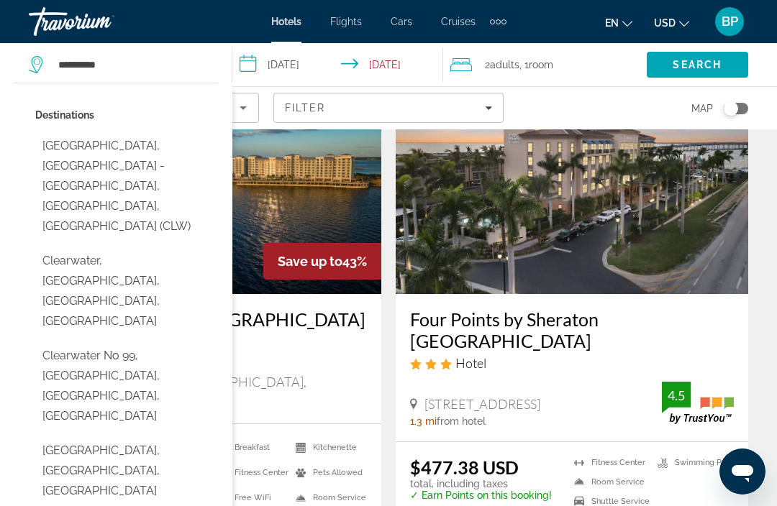
click at [159, 149] on button "[GEOGRAPHIC_DATA], [GEOGRAPHIC_DATA] - [GEOGRAPHIC_DATA], [GEOGRAPHIC_DATA], [G…" at bounding box center [126, 186] width 183 height 108
type input "**********"
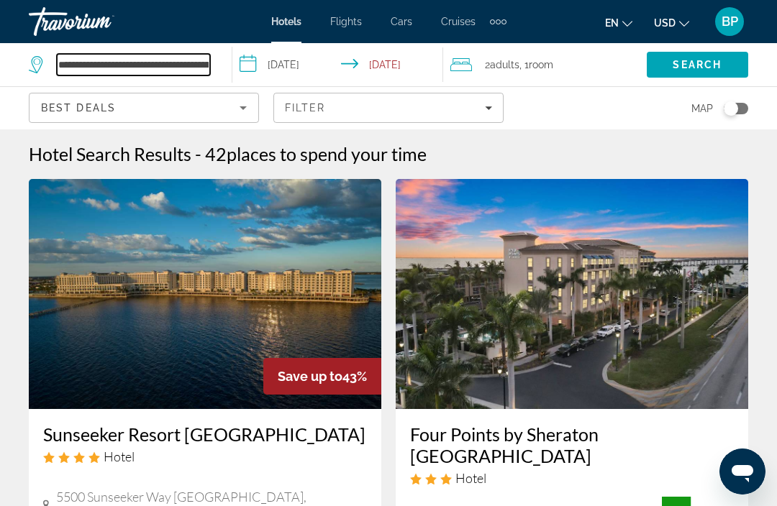
scroll to position [0, 0]
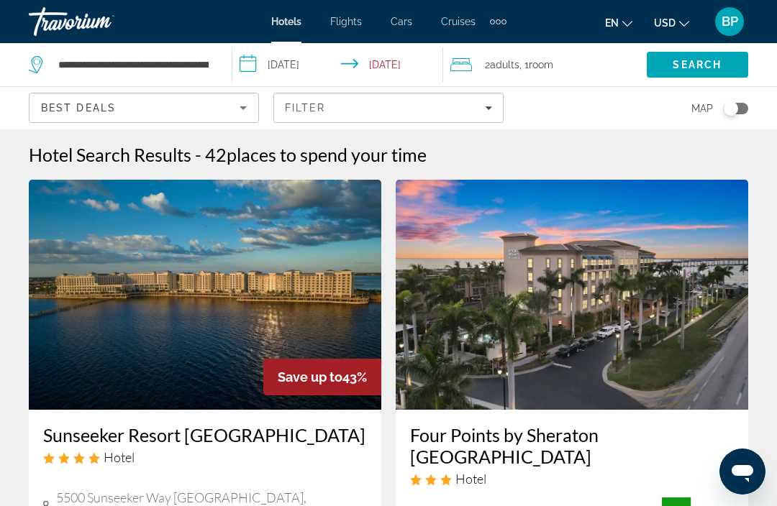
click at [723, 60] on span "Search" at bounding box center [697, 64] width 101 height 35
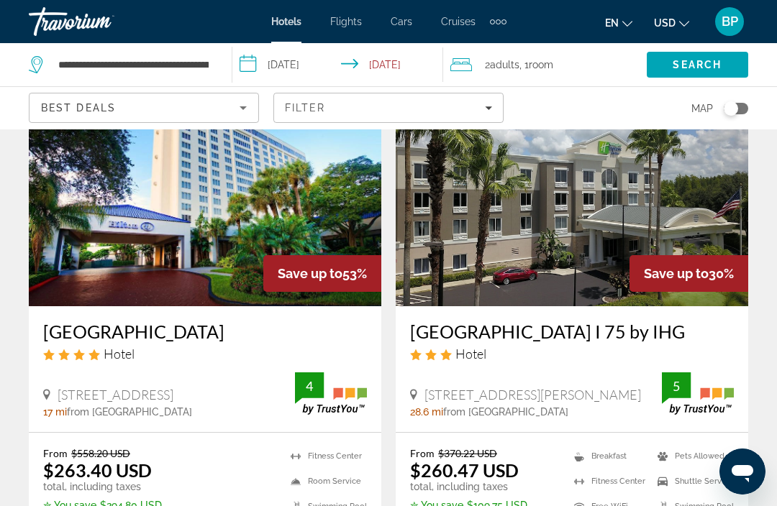
scroll to position [109, 0]
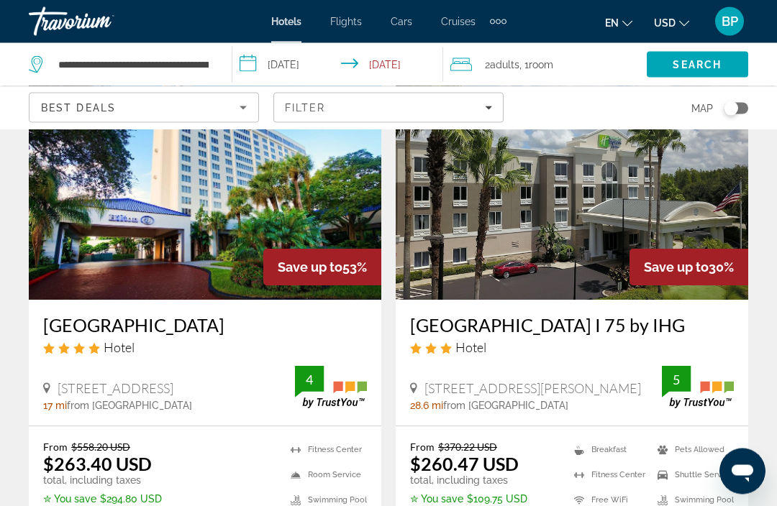
click at [218, 243] on img "Main content" at bounding box center [205, 185] width 352 height 230
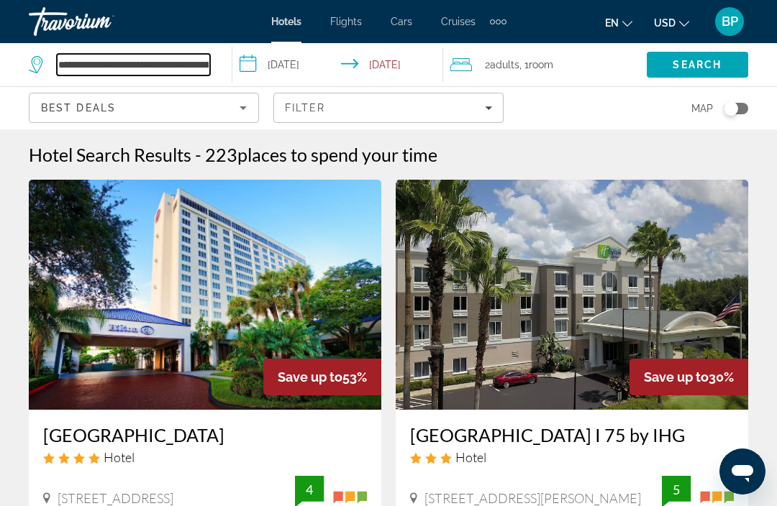
click at [188, 55] on input "**********" at bounding box center [133, 65] width 153 height 22
click at [186, 63] on input "**********" at bounding box center [133, 65] width 153 height 22
click at [112, 64] on input "**********" at bounding box center [133, 65] width 153 height 22
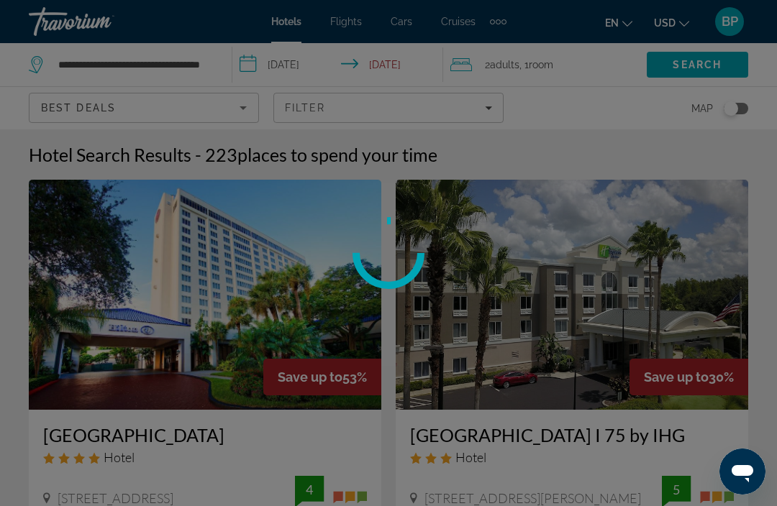
click at [731, 63] on div at bounding box center [388, 253] width 777 height 506
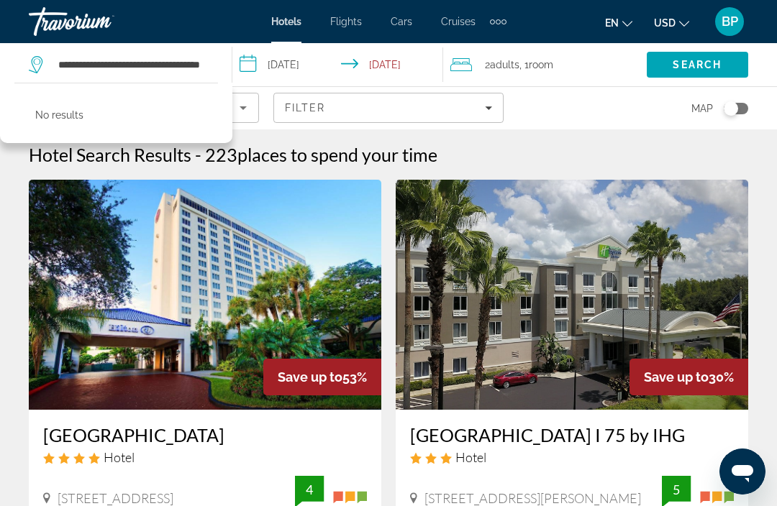
click at [721, 59] on span "Search" at bounding box center [696, 65] width 49 height 12
click at [712, 65] on span "Search" at bounding box center [696, 65] width 49 height 12
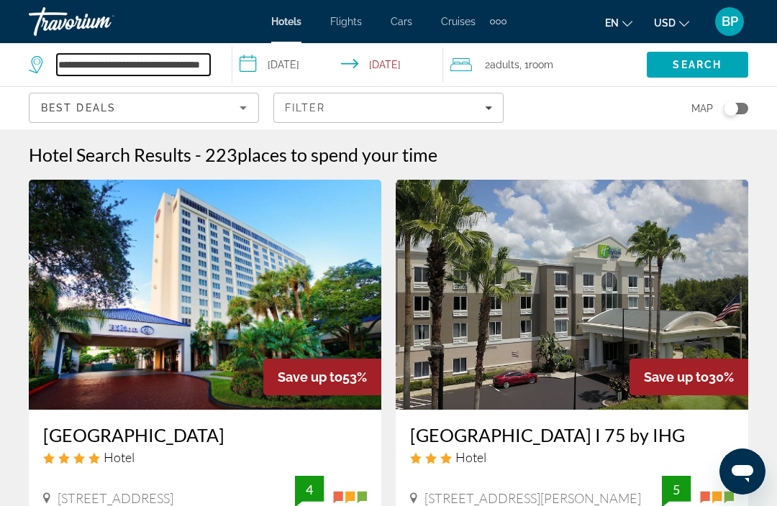
click at [124, 68] on input "**********" at bounding box center [133, 65] width 153 height 22
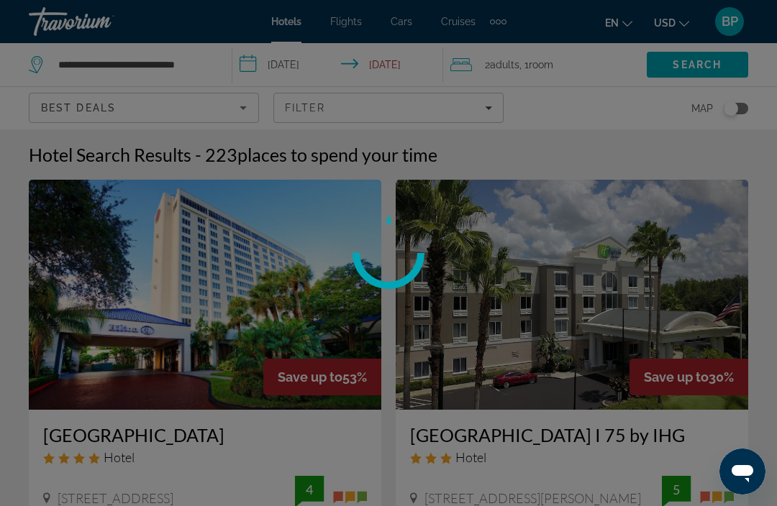
click at [718, 68] on span "Search" at bounding box center [696, 65] width 49 height 12
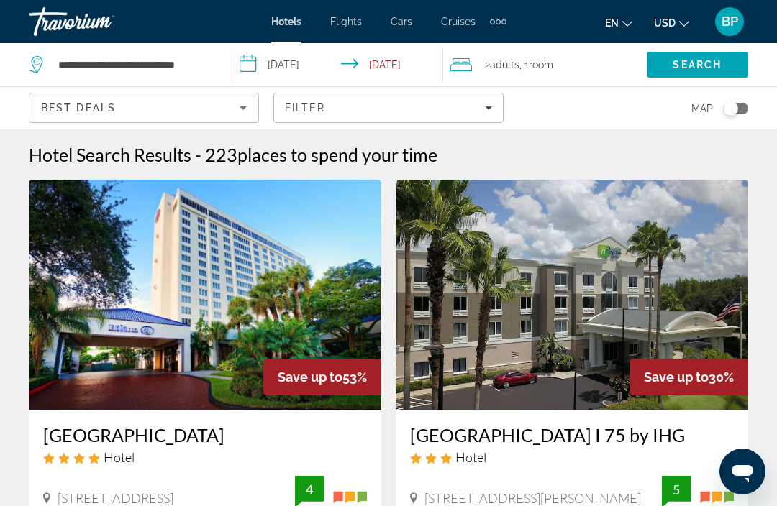
click at [694, 63] on span "Search" at bounding box center [696, 65] width 49 height 12
click at [699, 65] on span "Search" at bounding box center [696, 65] width 49 height 12
click at [208, 64] on input "**********" at bounding box center [133, 65] width 153 height 22
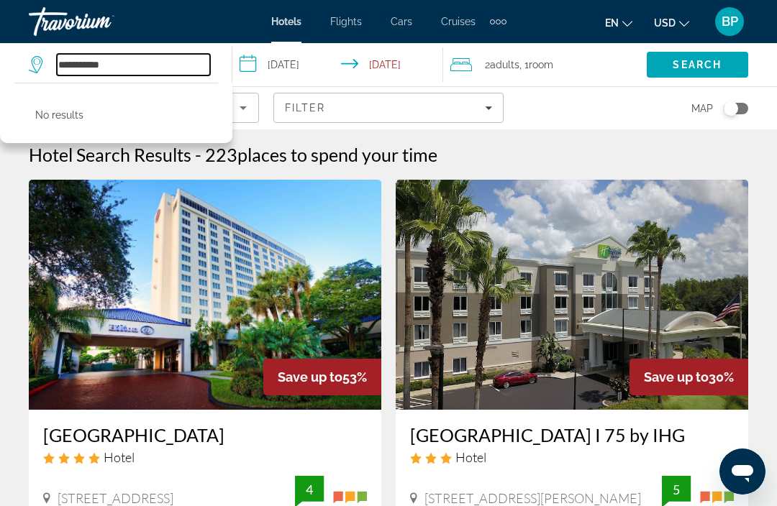
type input "**********"
click at [165, 63] on input "Search hotel destination" at bounding box center [133, 65] width 153 height 22
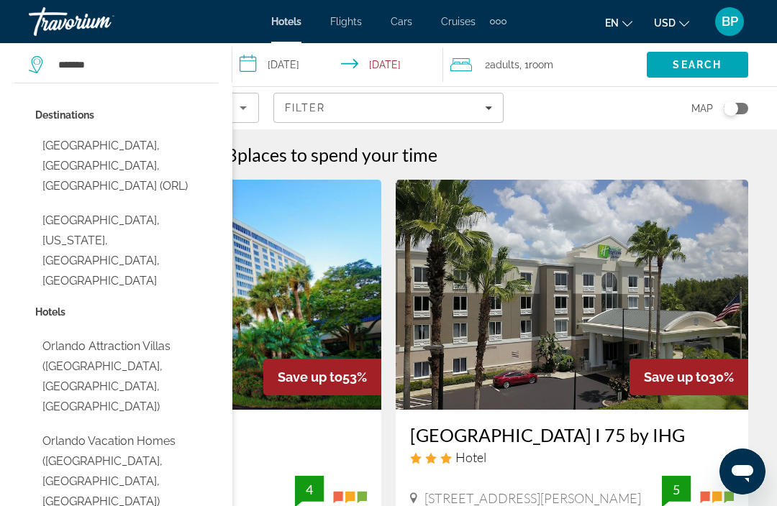
click at [149, 139] on button "[GEOGRAPHIC_DATA], [GEOGRAPHIC_DATA], [GEOGRAPHIC_DATA] (ORL)" at bounding box center [126, 166] width 183 height 68
type input "**********"
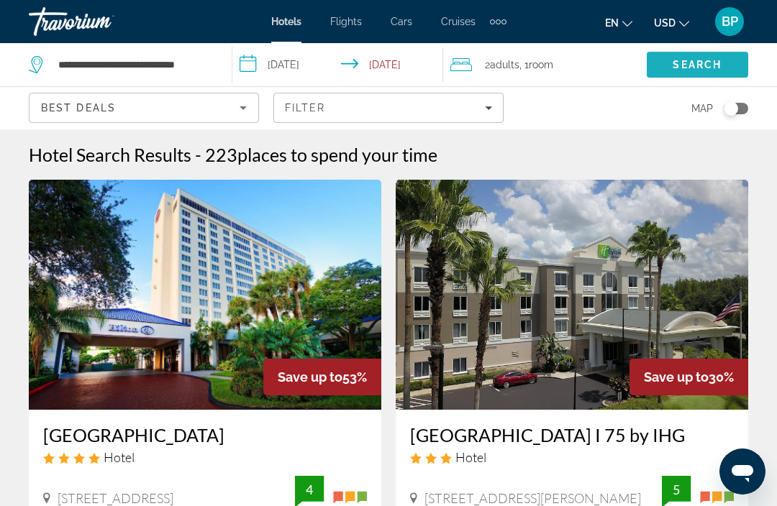
click at [700, 53] on span "Search" at bounding box center [697, 64] width 101 height 35
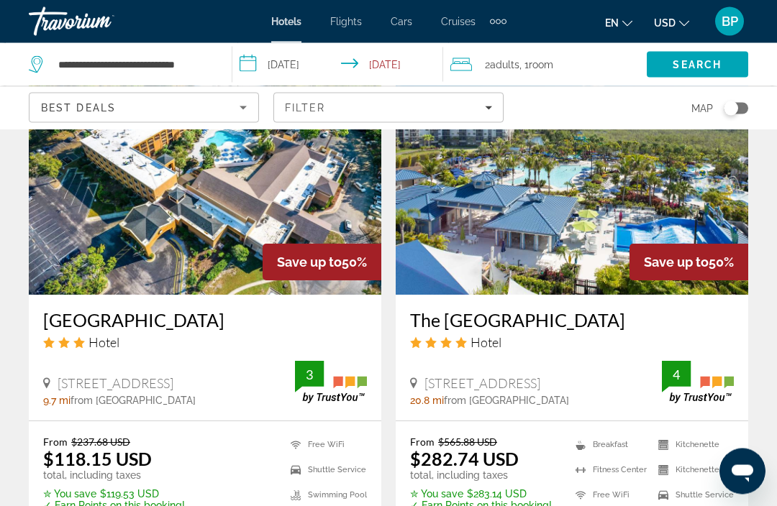
scroll to position [1218, 0]
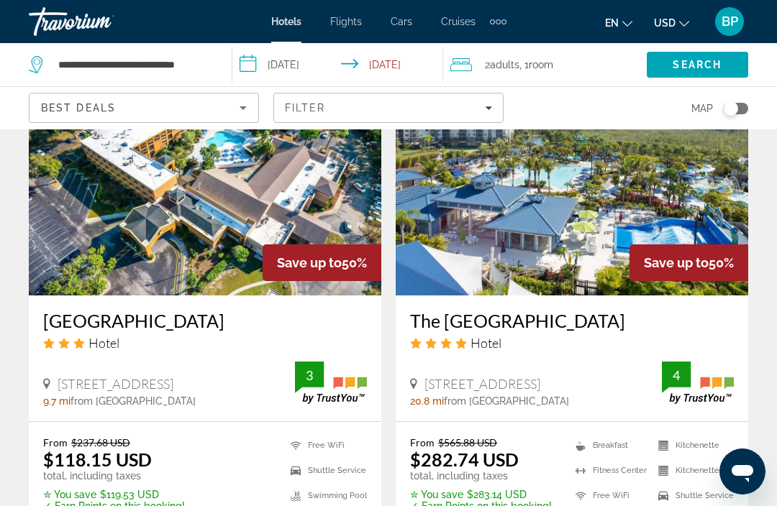
click at [573, 214] on img "Main content" at bounding box center [572, 180] width 352 height 230
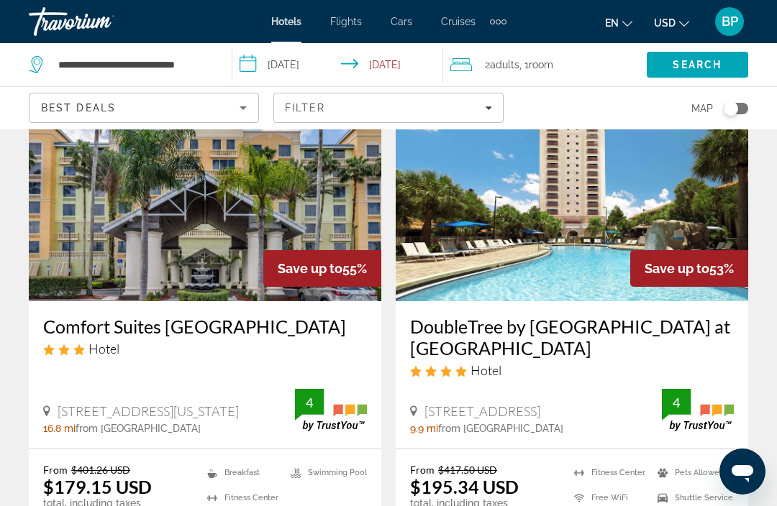
scroll to position [102, 0]
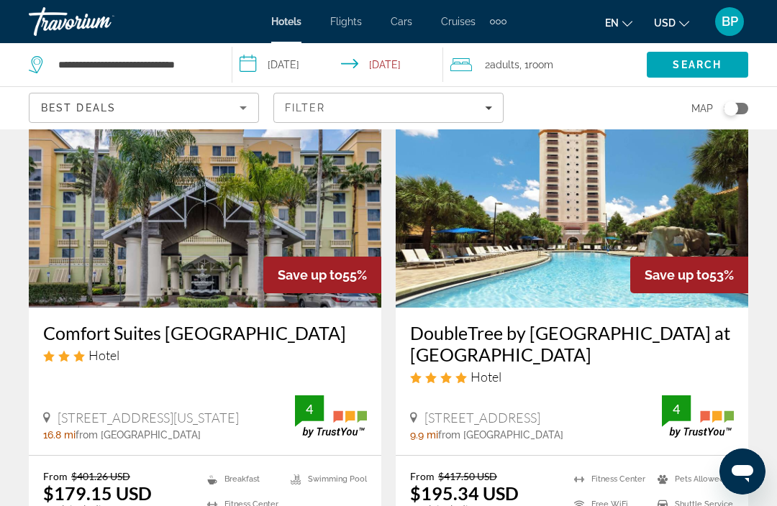
click at [557, 237] on img "Main content" at bounding box center [572, 193] width 352 height 230
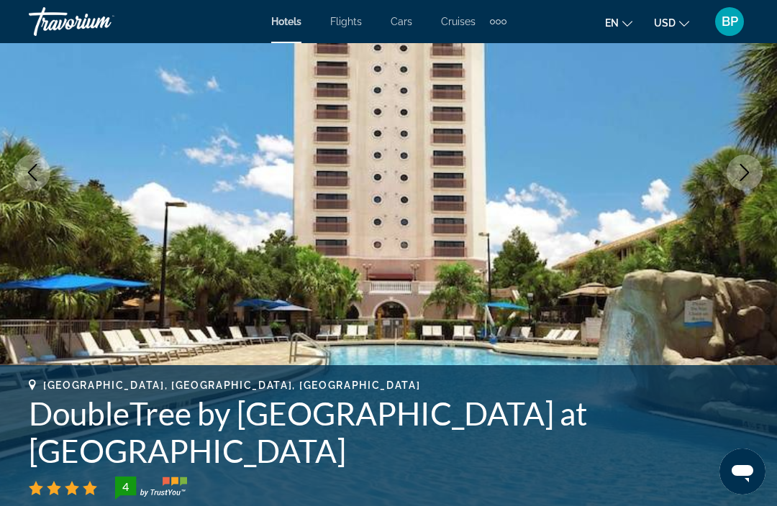
scroll to position [210, 0]
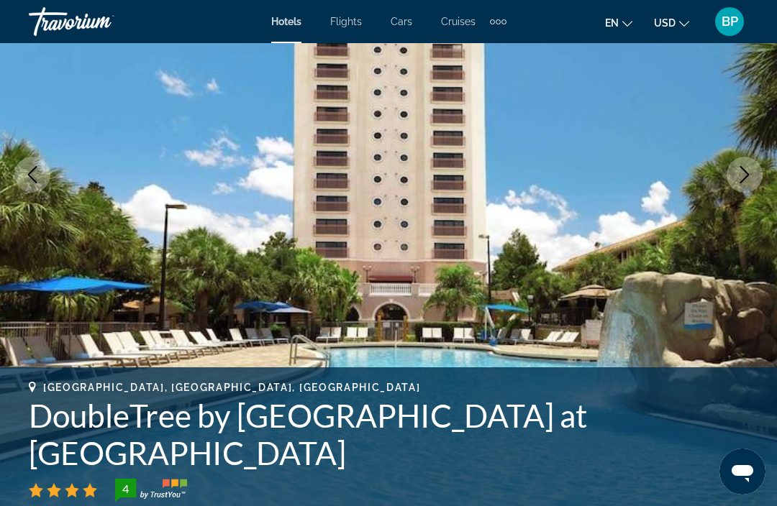
click at [752, 168] on icon "Next image" at bounding box center [744, 174] width 17 height 17
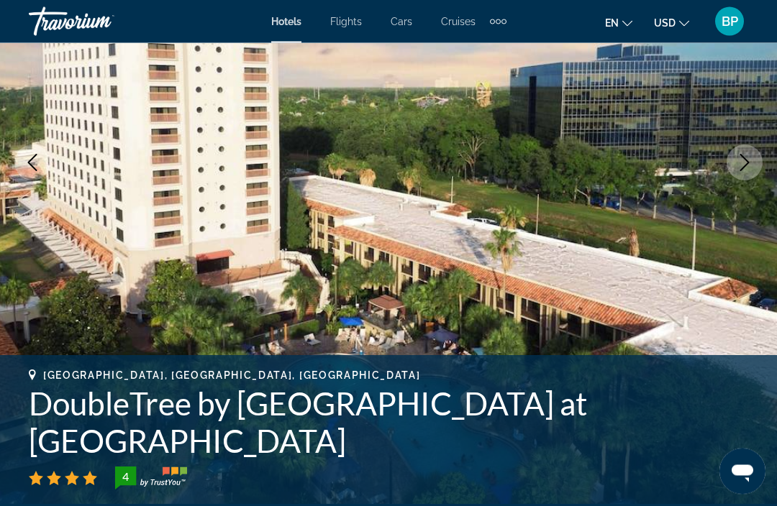
scroll to position [222, 0]
click at [755, 161] on button "Next image" at bounding box center [744, 163] width 36 height 36
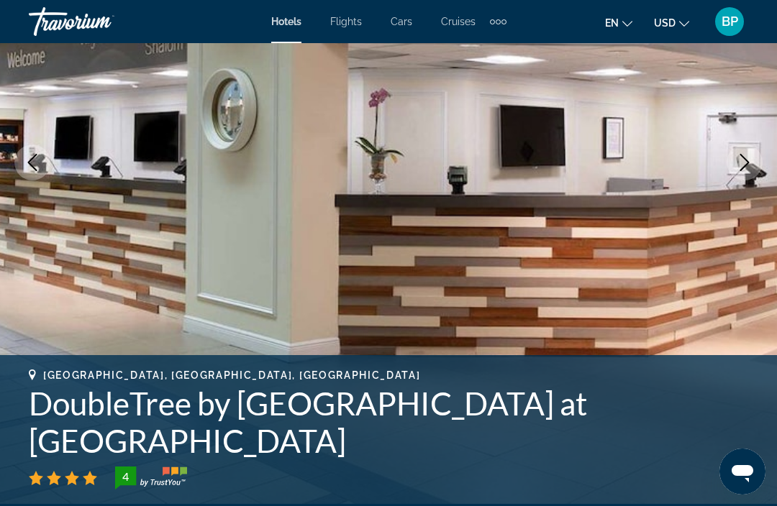
click at [761, 159] on button "Next image" at bounding box center [744, 163] width 36 height 36
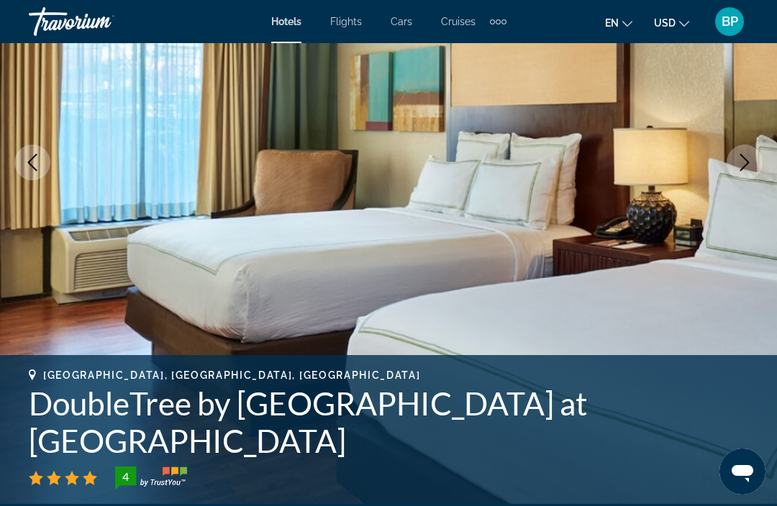
click at [752, 162] on icon "Next image" at bounding box center [744, 162] width 17 height 17
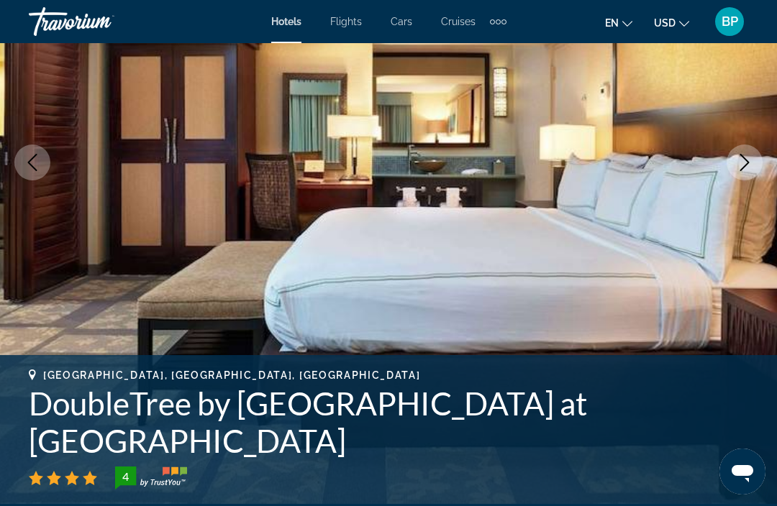
click at [749, 165] on icon "Next image" at bounding box center [744, 162] width 17 height 17
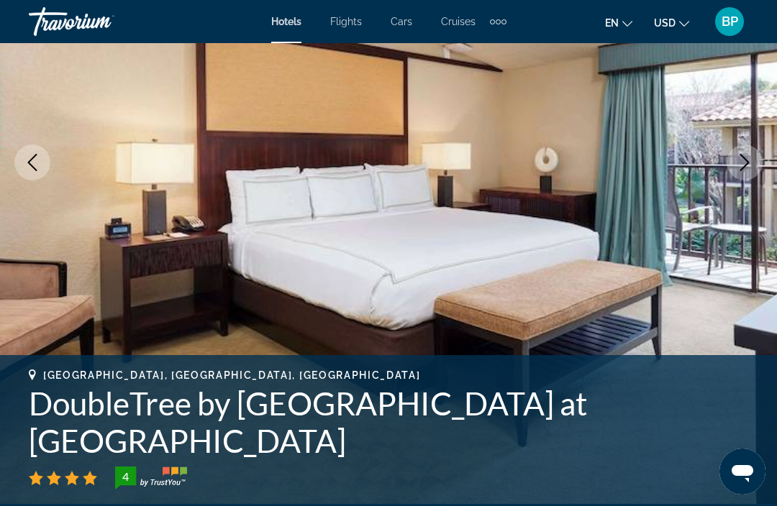
click at [769, 148] on img "Main content" at bounding box center [388, 162] width 777 height 683
click at [742, 166] on icon "Next image" at bounding box center [744, 162] width 17 height 17
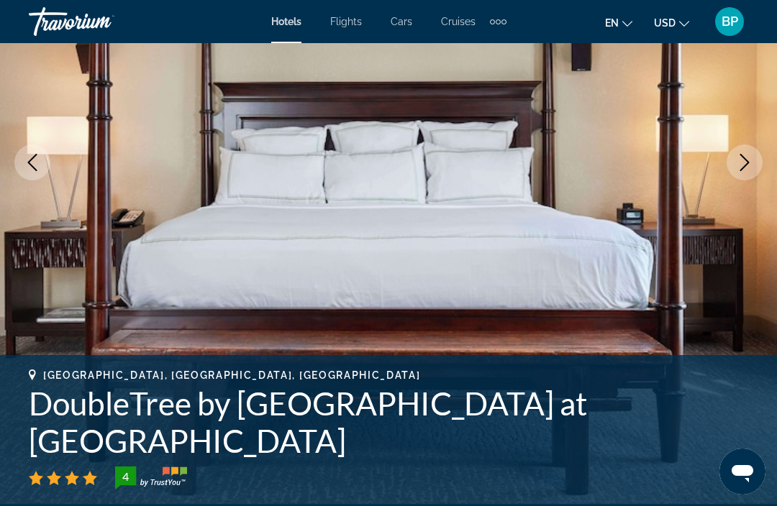
click at [736, 162] on icon "Next image" at bounding box center [744, 162] width 17 height 17
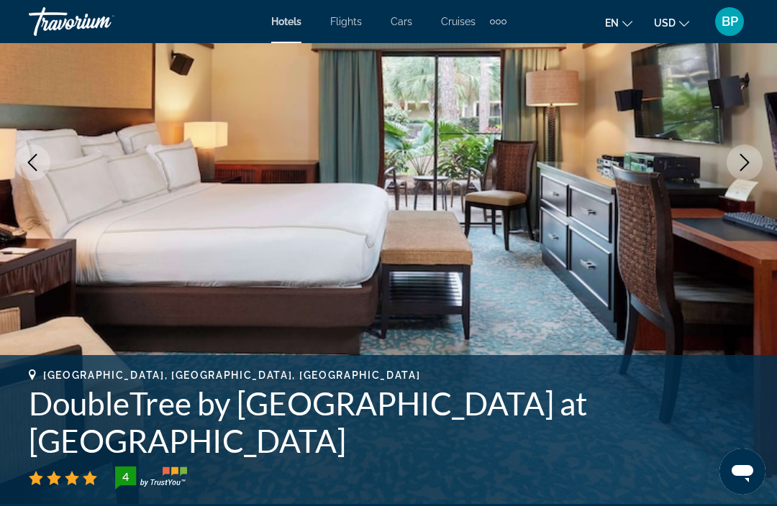
click at [756, 154] on button "Next image" at bounding box center [744, 163] width 36 height 36
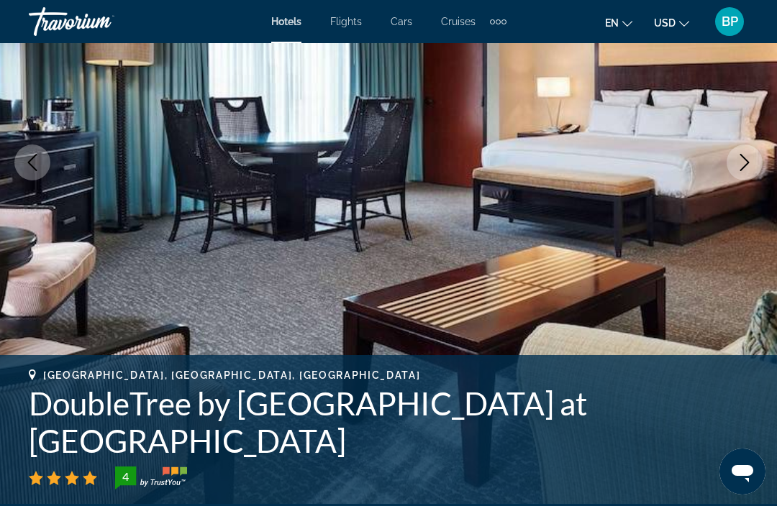
click at [740, 174] on button "Next image" at bounding box center [744, 163] width 36 height 36
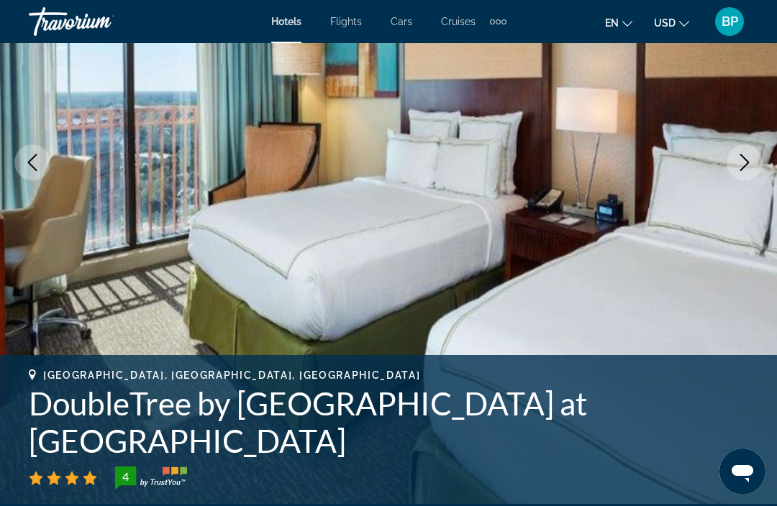
click at [750, 148] on button "Next image" at bounding box center [744, 163] width 36 height 36
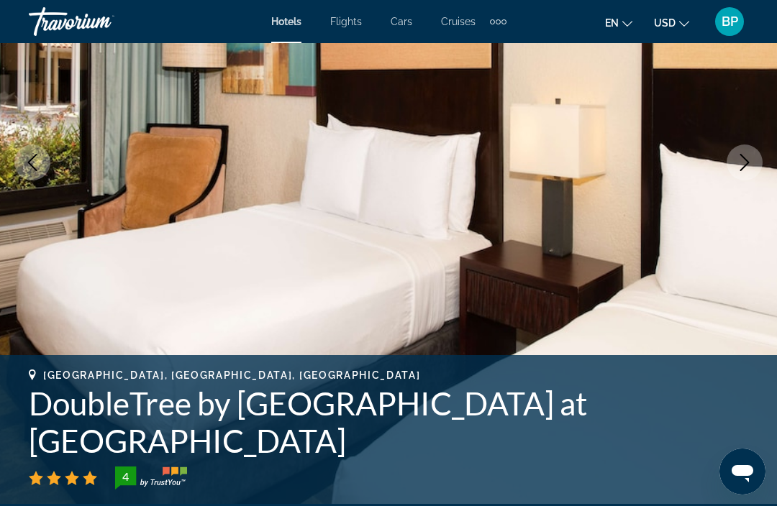
click at [749, 145] on button "Next image" at bounding box center [744, 163] width 36 height 36
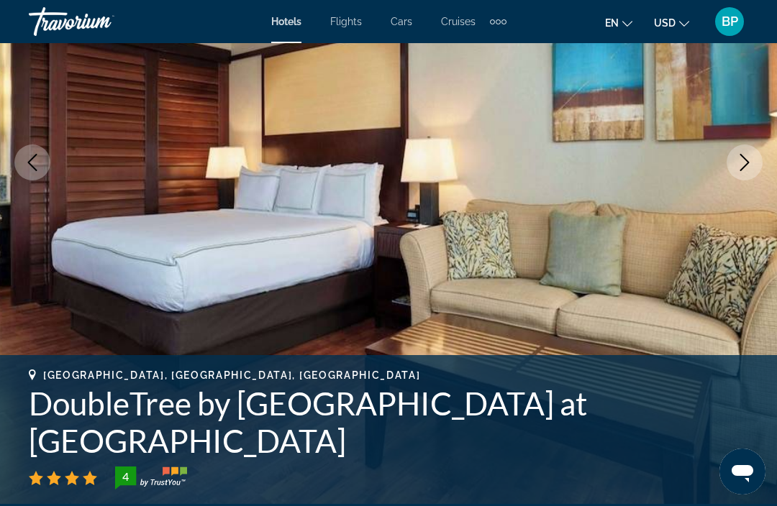
click at [749, 175] on button "Next image" at bounding box center [744, 163] width 36 height 36
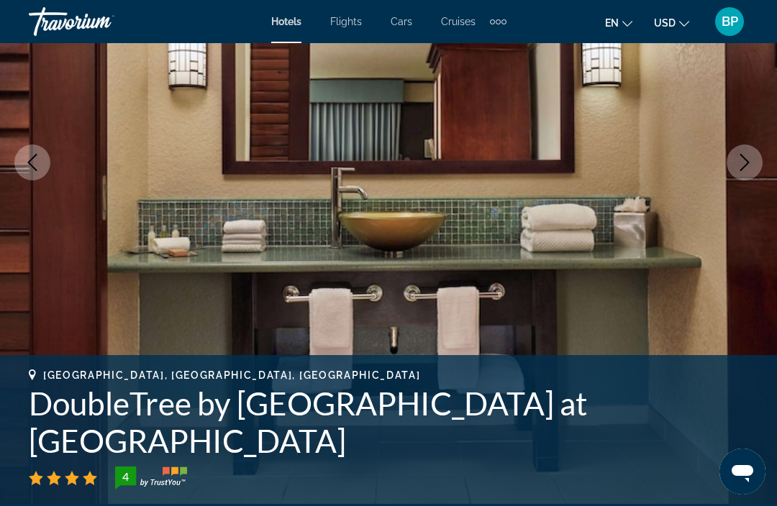
click at [749, 164] on icon "Next image" at bounding box center [744, 162] width 17 height 17
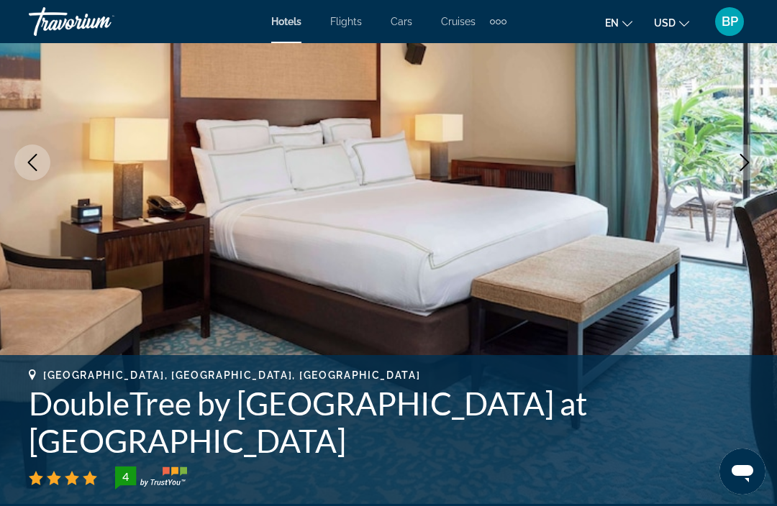
click at [744, 168] on icon "Next image" at bounding box center [744, 162] width 9 height 17
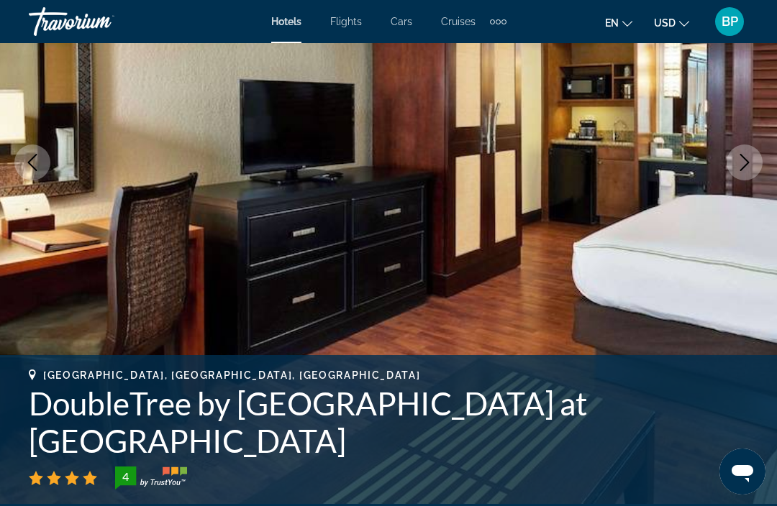
click at [742, 173] on button "Next image" at bounding box center [744, 163] width 36 height 36
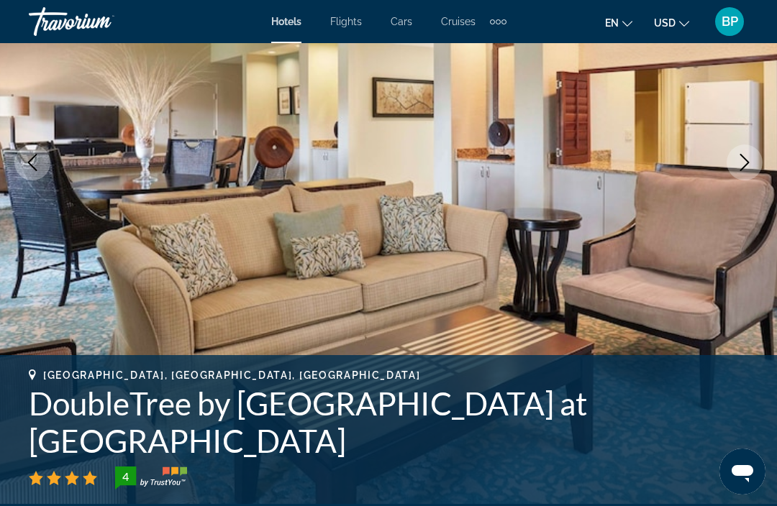
click at [740, 170] on icon "Next image" at bounding box center [744, 162] width 17 height 17
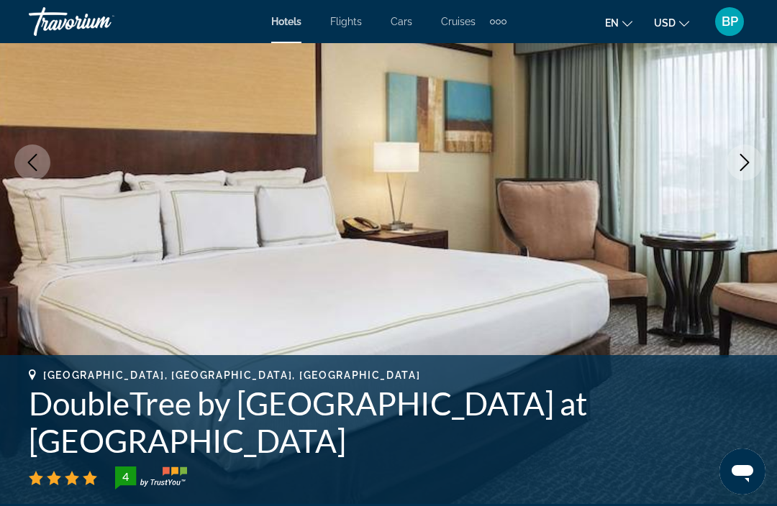
click at [745, 178] on button "Next image" at bounding box center [744, 163] width 36 height 36
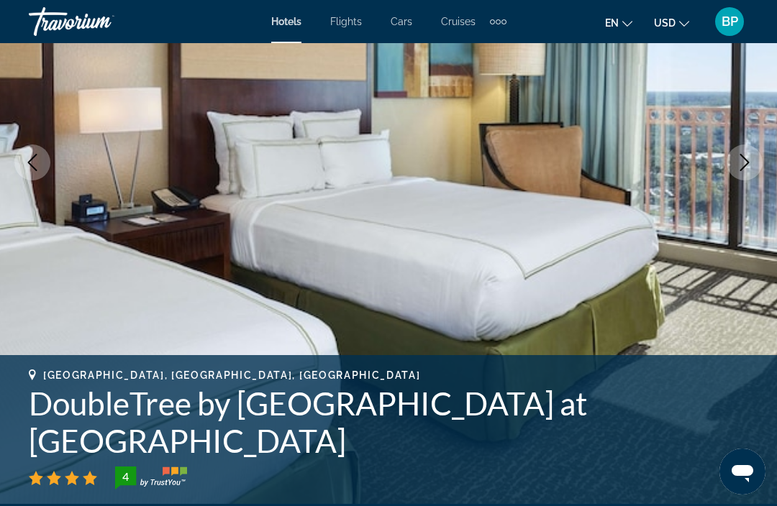
click at [766, 161] on img "Main content" at bounding box center [388, 162] width 777 height 683
click at [776, 165] on img "Main content" at bounding box center [388, 162] width 777 height 683
click at [726, 169] on img "Main content" at bounding box center [388, 162] width 777 height 683
click at [727, 178] on img "Main content" at bounding box center [388, 162] width 777 height 683
click at [744, 164] on icon "Next image" at bounding box center [744, 162] width 17 height 17
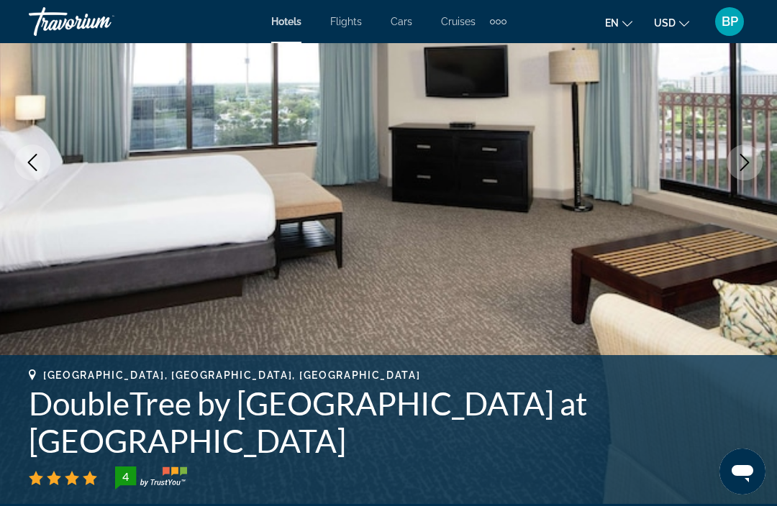
click at [738, 173] on button "Next image" at bounding box center [744, 163] width 36 height 36
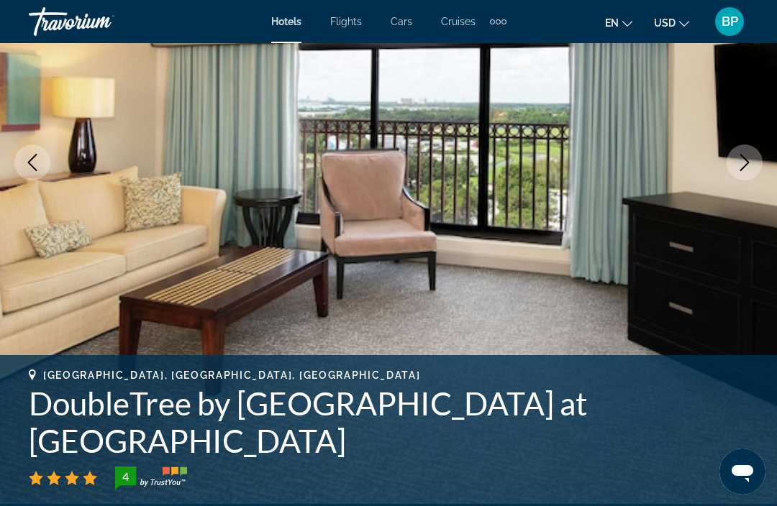
click at [738, 180] on img "Main content" at bounding box center [388, 162] width 777 height 683
click at [735, 170] on button "Next image" at bounding box center [744, 163] width 36 height 36
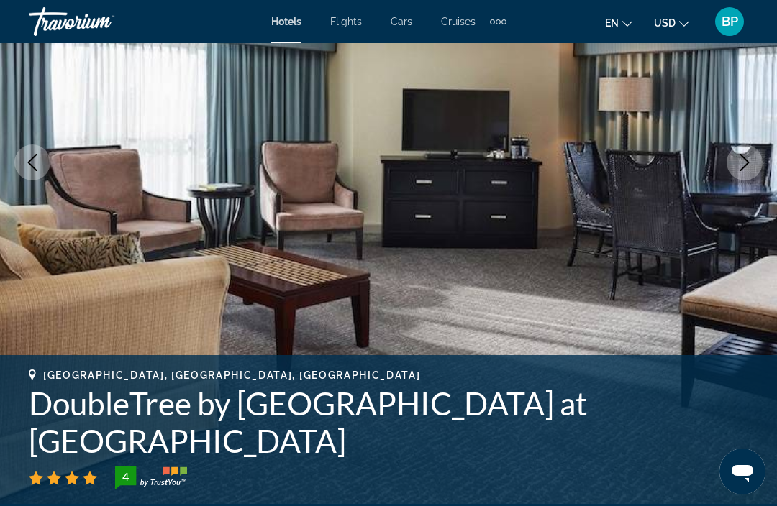
click at [752, 171] on button "Next image" at bounding box center [744, 163] width 36 height 36
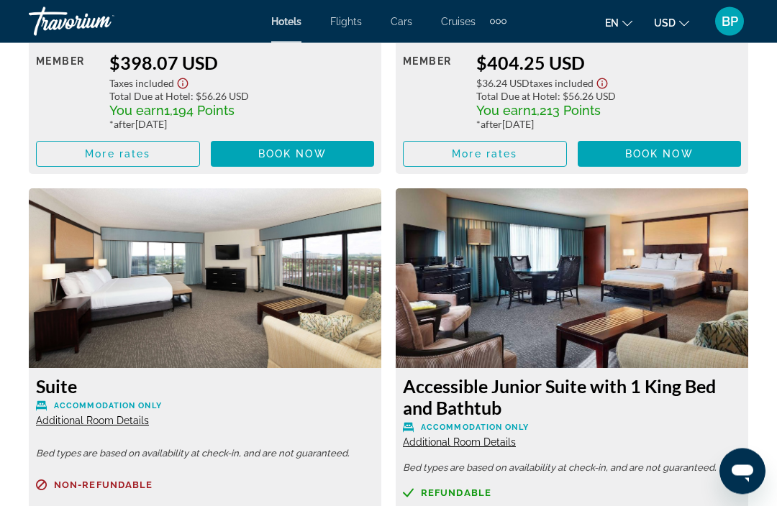
scroll to position [7740, 0]
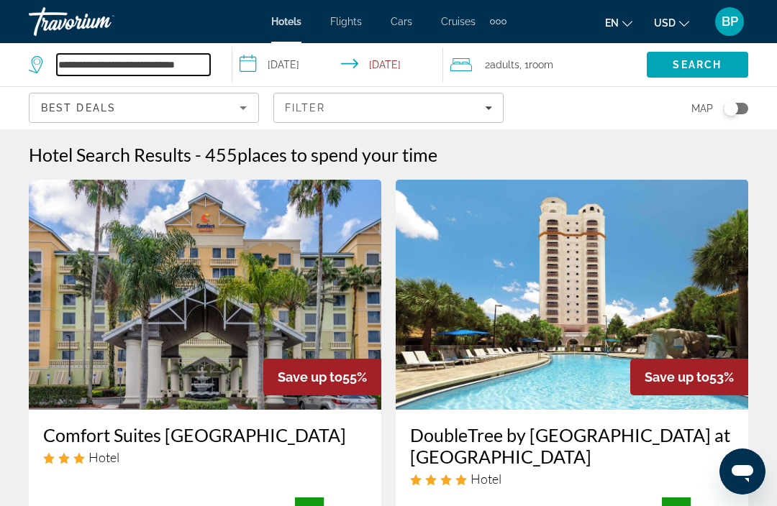
click at [204, 67] on input "**********" at bounding box center [133, 65] width 153 height 22
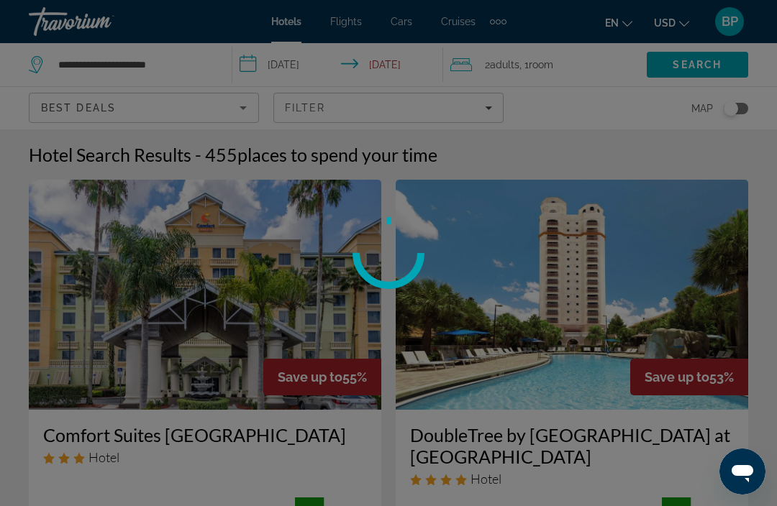
click at [195, 65] on div at bounding box center [388, 253] width 777 height 506
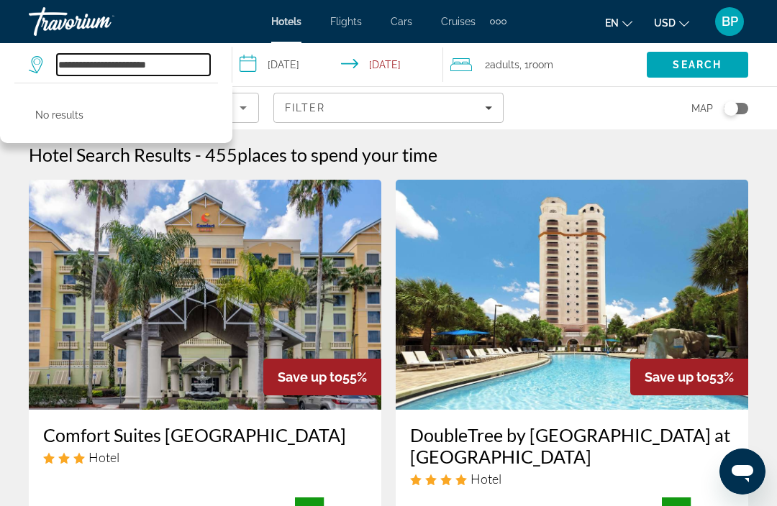
click at [182, 54] on input "**********" at bounding box center [133, 65] width 153 height 22
click at [186, 61] on input "**********" at bounding box center [133, 65] width 153 height 22
type input "***"
click at [139, 61] on input "*********" at bounding box center [133, 65] width 153 height 22
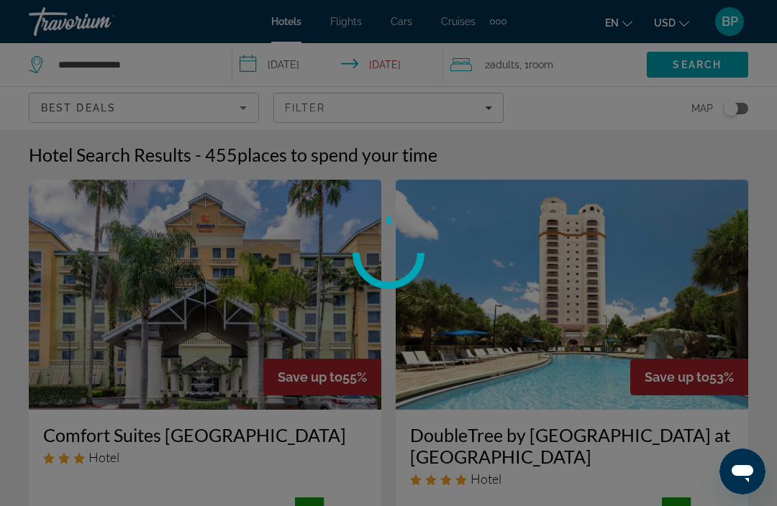
click at [702, 67] on span "Search" at bounding box center [696, 65] width 49 height 12
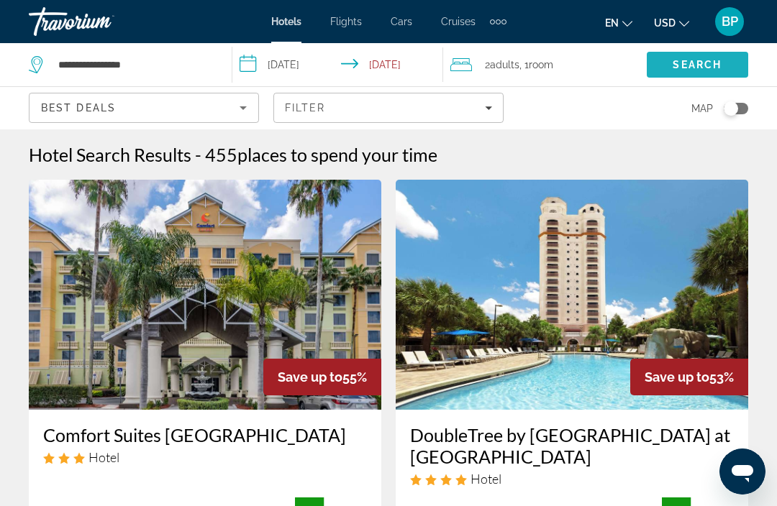
click at [691, 67] on span "Search" at bounding box center [696, 65] width 49 height 12
click at [683, 60] on span "Search" at bounding box center [696, 65] width 49 height 12
click at [702, 70] on span "Search" at bounding box center [696, 65] width 49 height 12
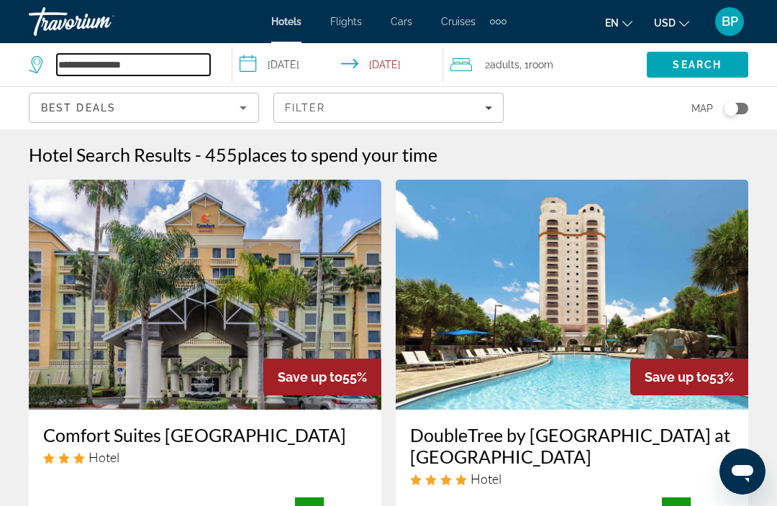
click at [112, 59] on input "**********" at bounding box center [133, 65] width 153 height 22
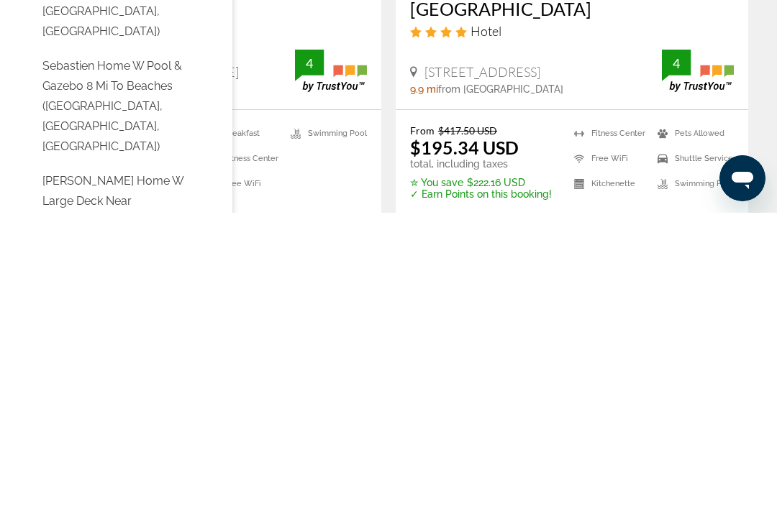
scroll to position [156, 0]
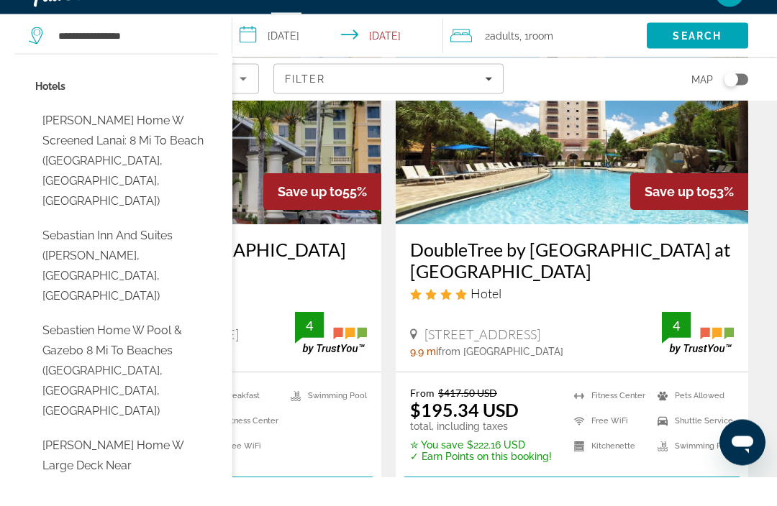
click at [155, 136] on button "[PERSON_NAME] Home w Screened Lanai: 8 Mi to Beach ([GEOGRAPHIC_DATA], [GEOGRAP…" at bounding box center [126, 190] width 183 height 108
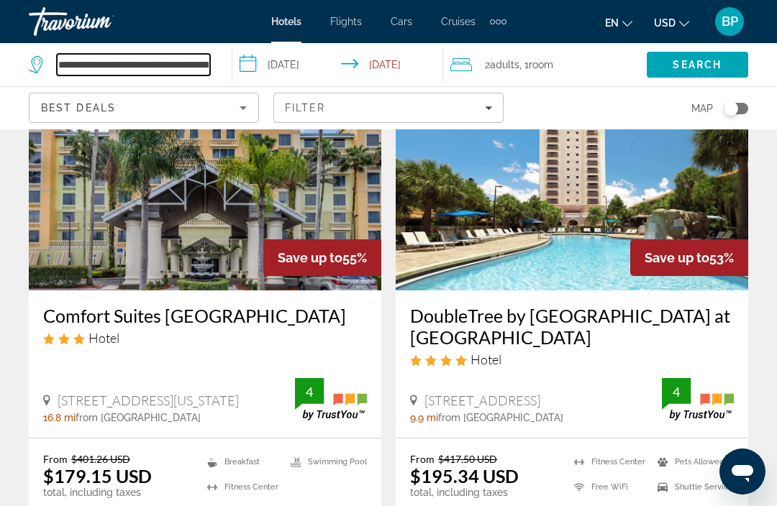
scroll to position [0, 0]
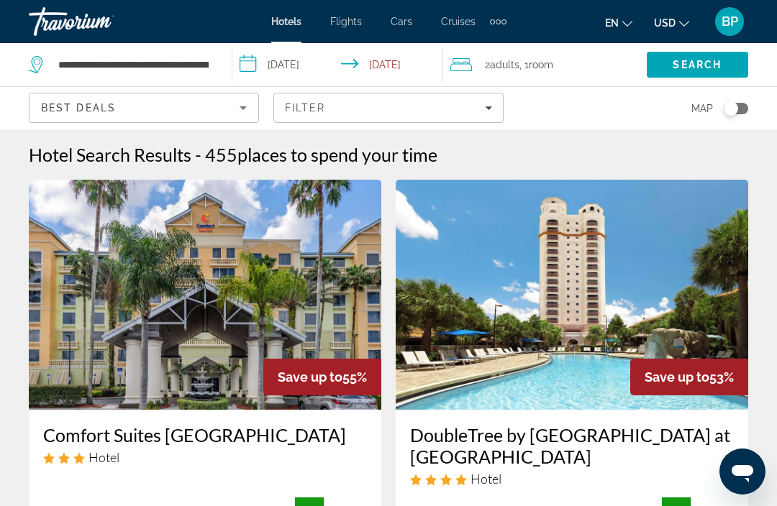
click at [700, 63] on span "Search" at bounding box center [696, 65] width 49 height 12
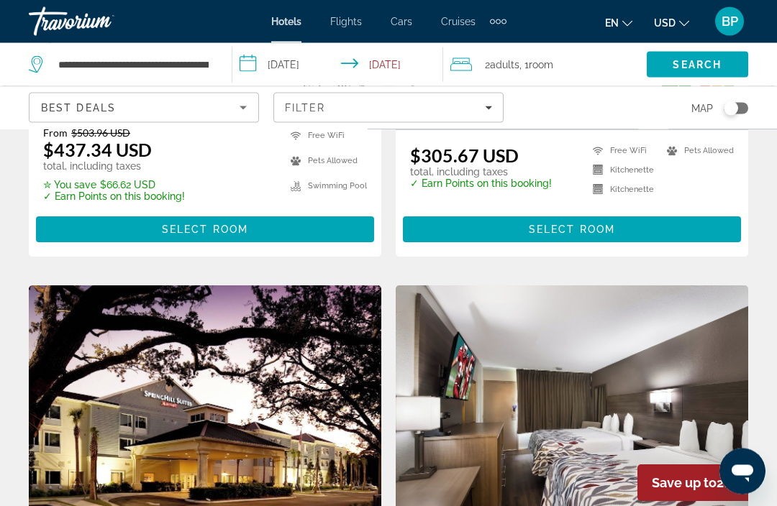
scroll to position [870, 0]
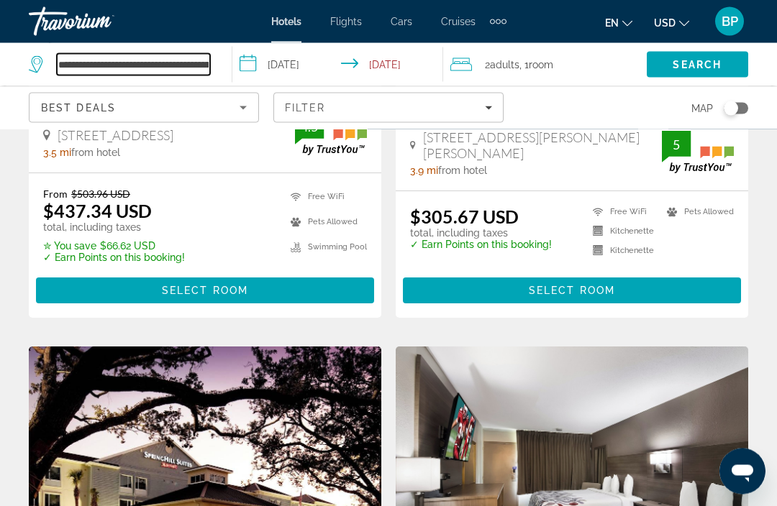
click at [201, 61] on input "**********" at bounding box center [133, 65] width 153 height 22
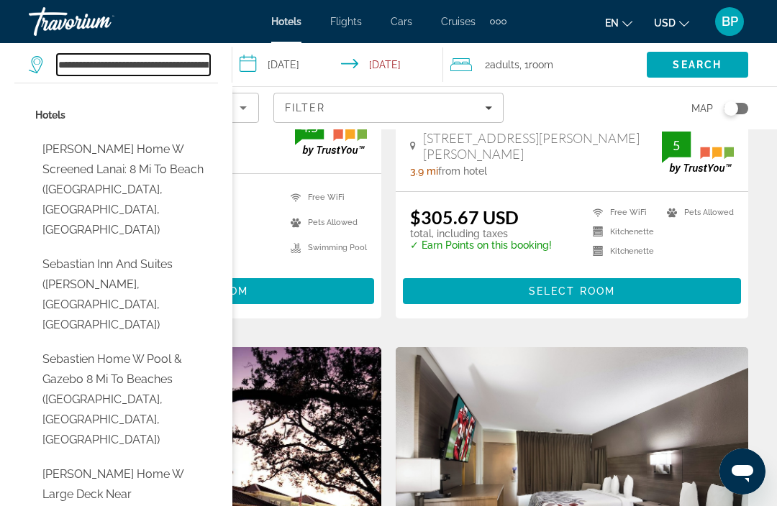
click at [202, 60] on input "**********" at bounding box center [133, 65] width 153 height 22
type input "**********"
click at [190, 54] on input "**********" at bounding box center [133, 65] width 153 height 22
type input "*"
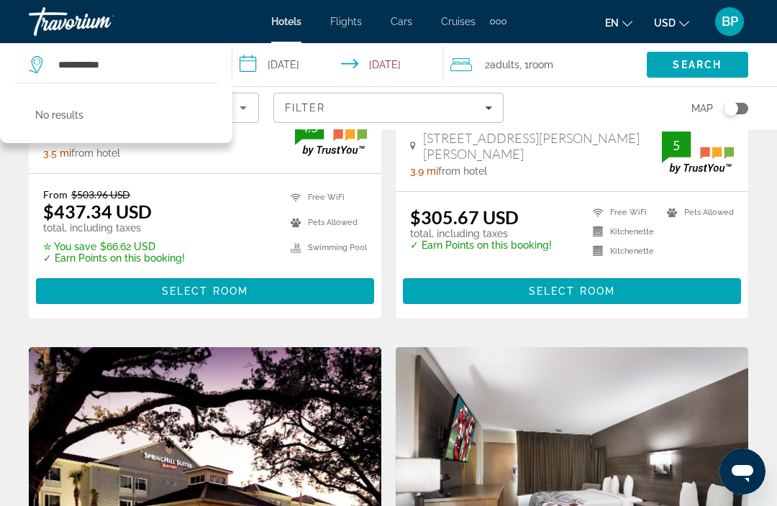
click at [731, 59] on span "Search" at bounding box center [697, 64] width 101 height 35
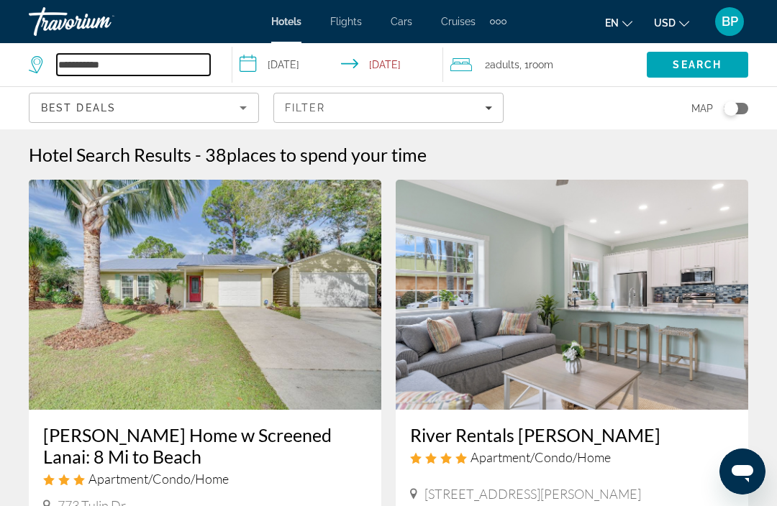
click at [155, 63] on input "**********" at bounding box center [133, 65] width 153 height 22
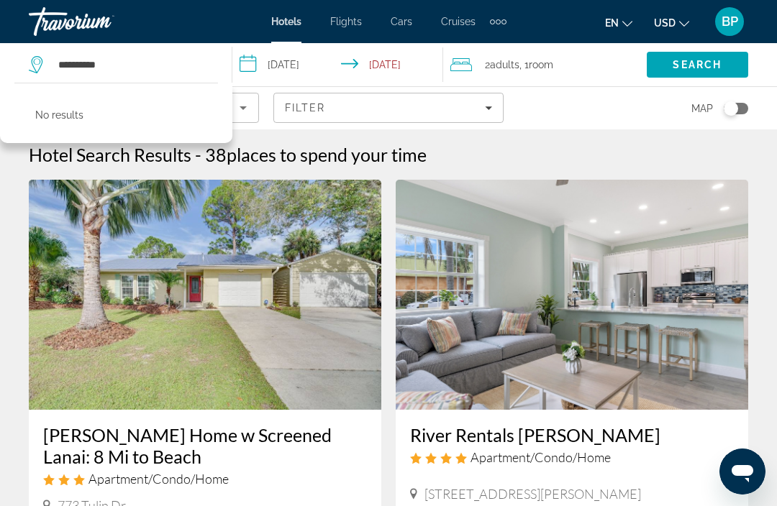
click at [705, 65] on span "Search" at bounding box center [696, 65] width 49 height 12
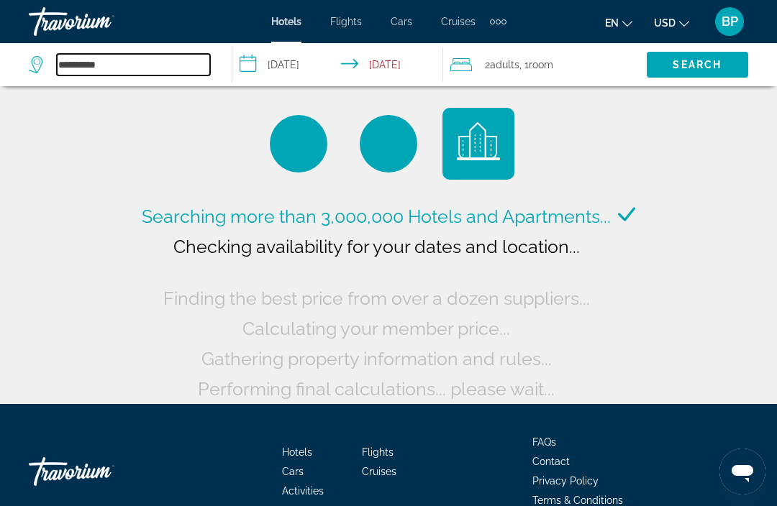
click at [152, 65] on input "**********" at bounding box center [133, 65] width 153 height 22
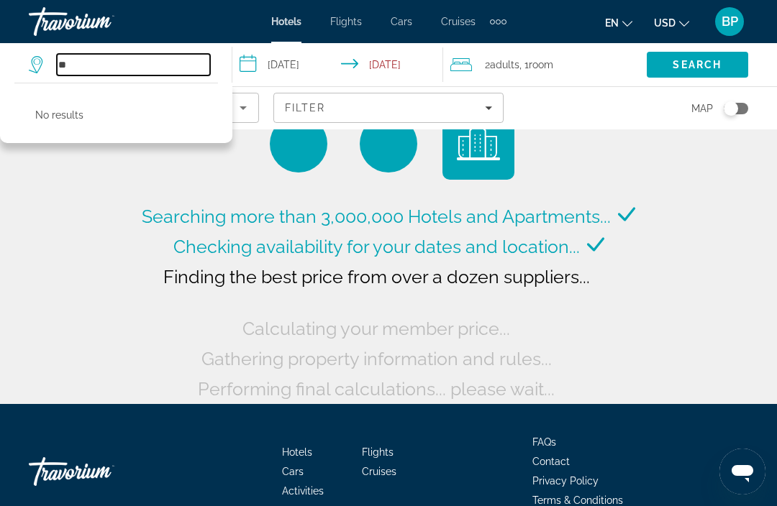
type input "*"
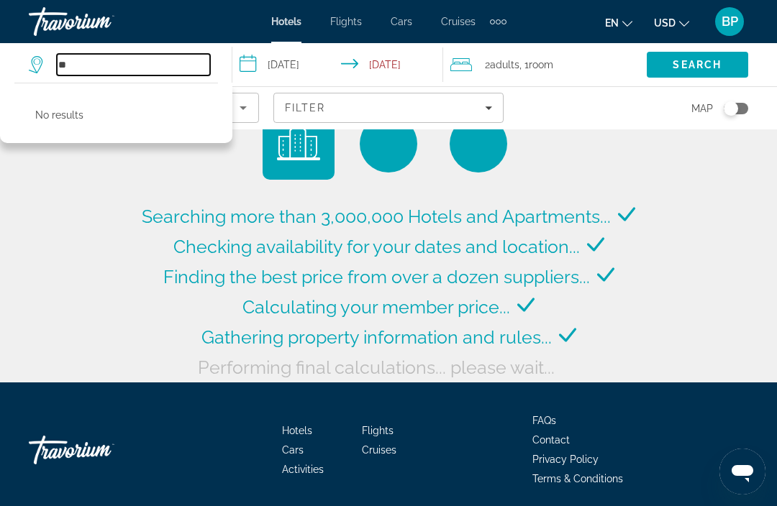
type input "*"
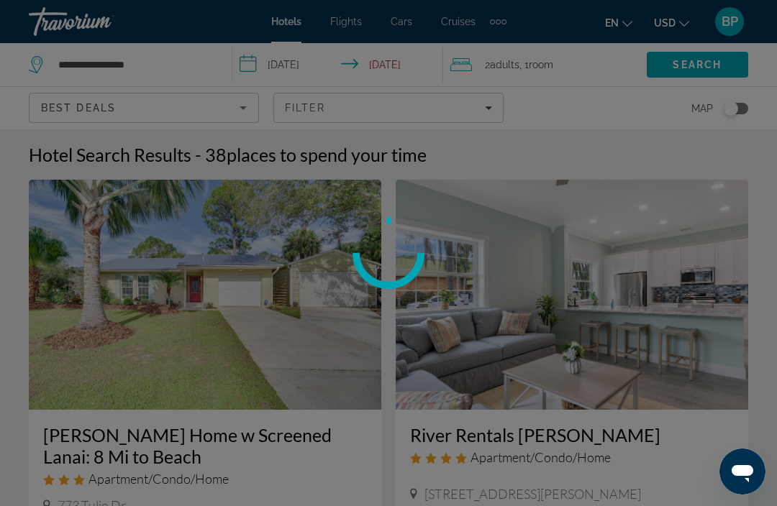
click at [716, 58] on div at bounding box center [388, 253] width 777 height 506
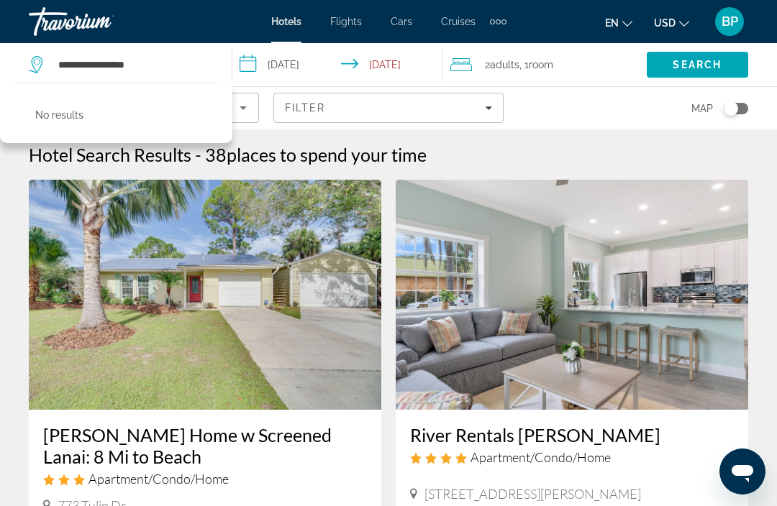
click at [707, 65] on span "Search" at bounding box center [696, 65] width 49 height 12
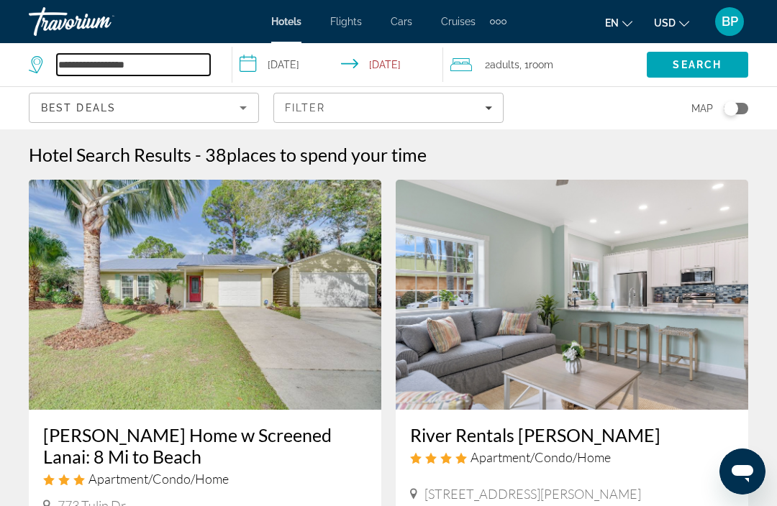
click at [197, 60] on input "**********" at bounding box center [133, 65] width 153 height 22
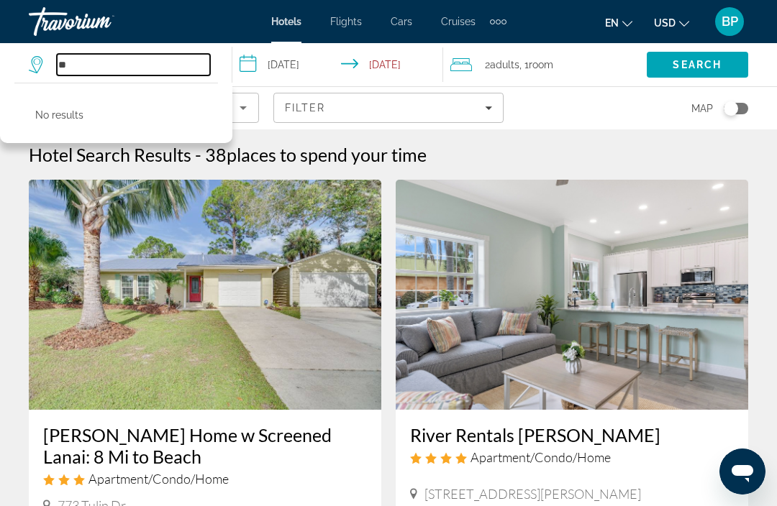
type input "*"
click at [449, 12] on div "Hotels Flights Cars Cruises Activities Hotels Flights Cars Cruises Activities" at bounding box center [388, 21] width 235 height 23
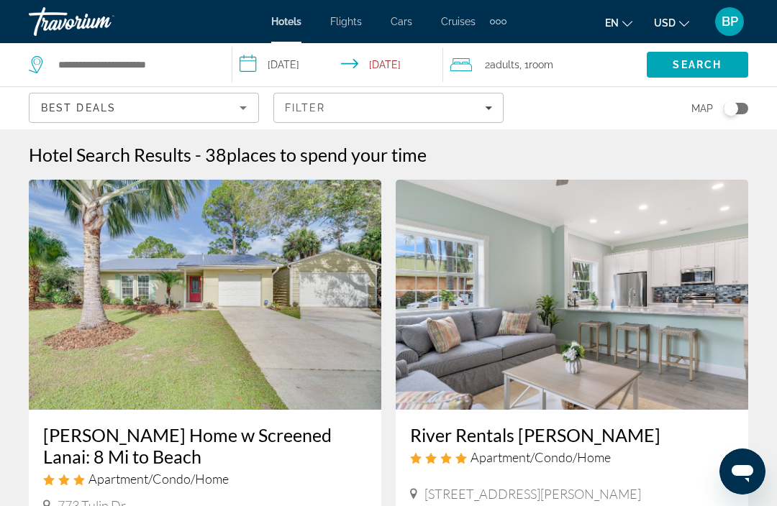
click at [457, 21] on span "Cruises" at bounding box center [458, 22] width 35 height 12
